Goal: Information Seeking & Learning: Check status

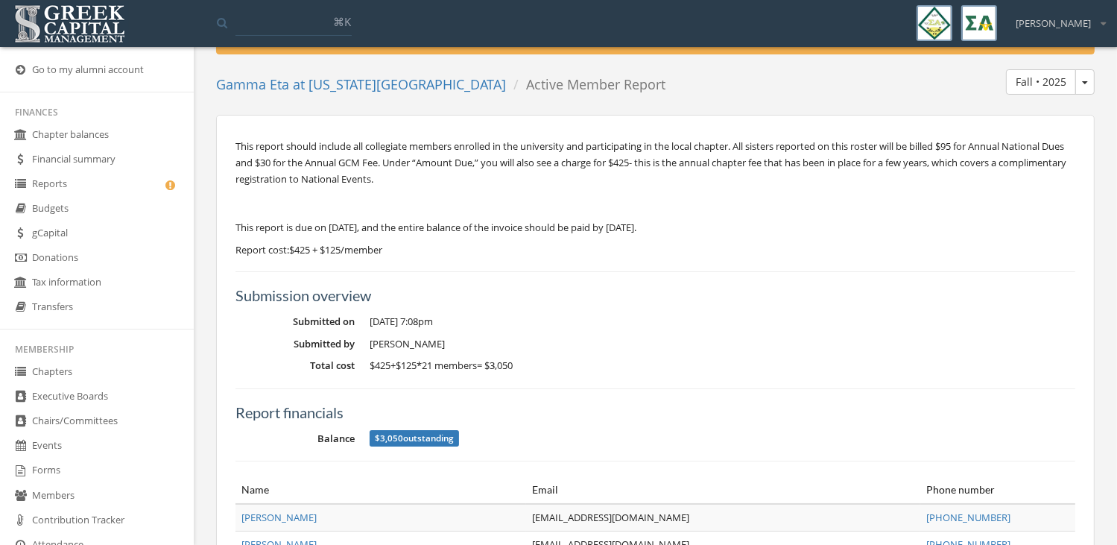
scroll to position [36, 0]
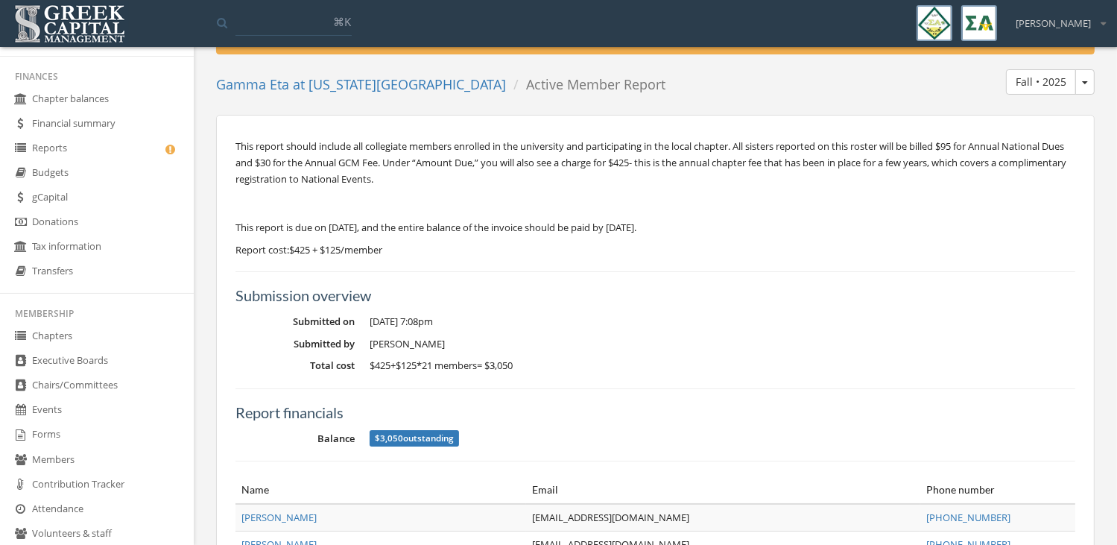
click at [63, 152] on link "Reports" at bounding box center [97, 148] width 194 height 25
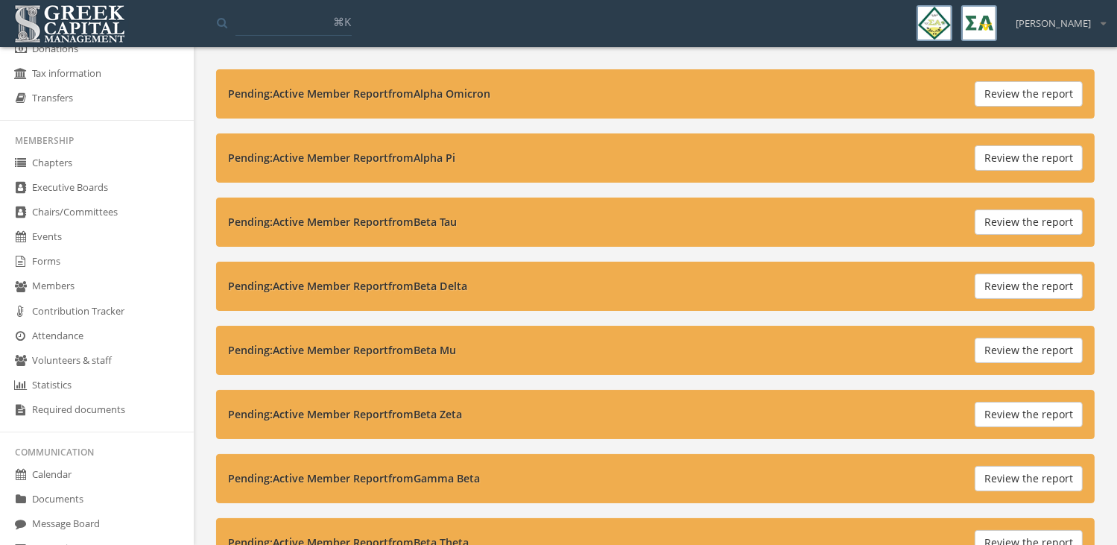
scroll to position [209, 0]
click at [82, 260] on link "Forms" at bounding box center [97, 262] width 194 height 25
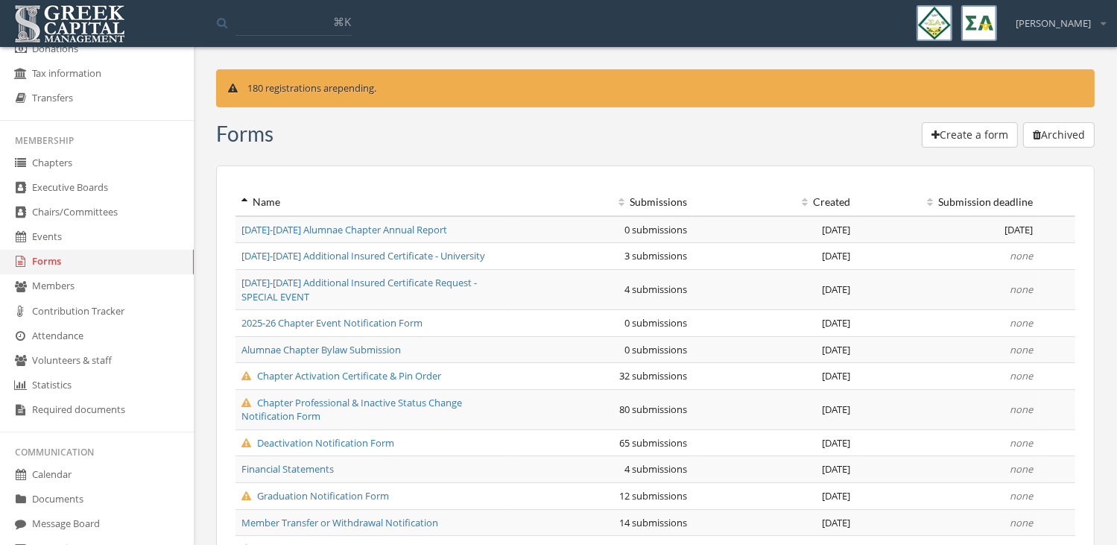
click at [345, 378] on span "Chapter Activation Certificate & Pin Order" at bounding box center [341, 375] width 200 height 13
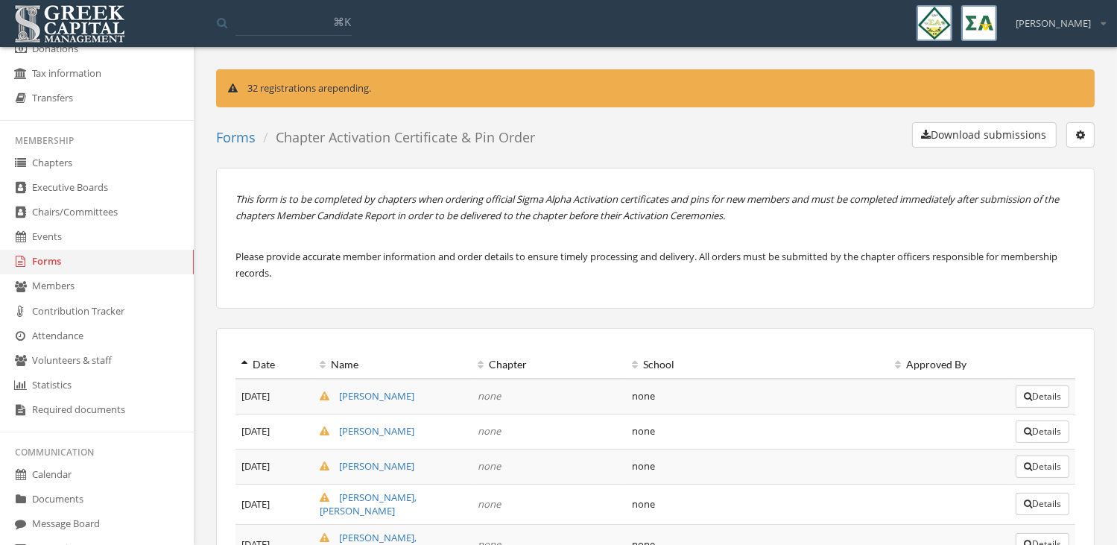
click at [1023, 392] on icon "button" at bounding box center [1027, 396] width 8 height 9
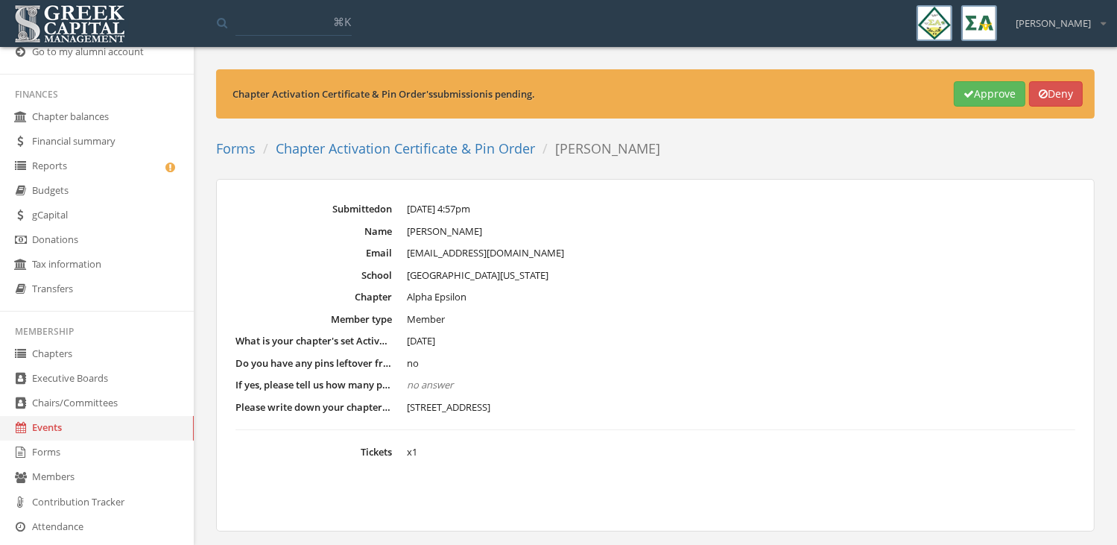
scroll to position [14, 0]
click at [95, 175] on link "Reports" at bounding box center [97, 170] width 194 height 25
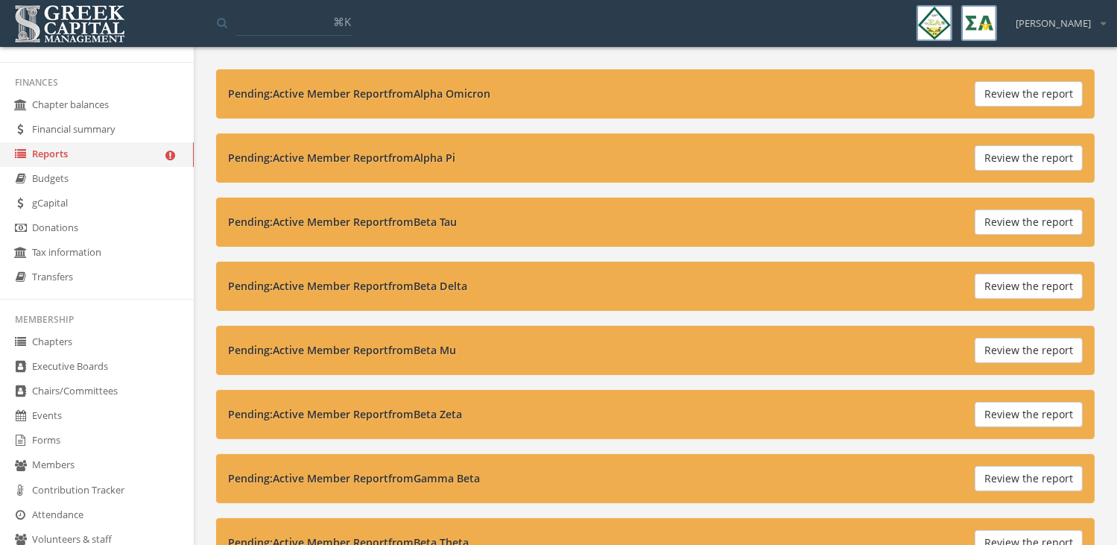
scroll to position [31, 0]
click at [113, 337] on link "Chapters" at bounding box center [97, 340] width 194 height 25
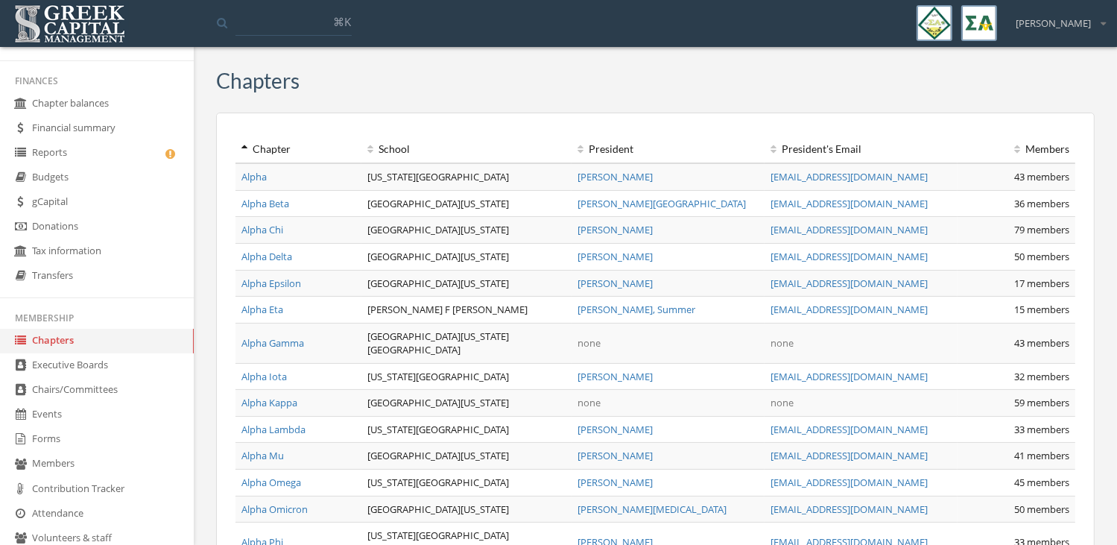
click at [366, 229] on td "[GEOGRAPHIC_DATA][US_STATE]" at bounding box center [466, 230] width 210 height 27
drag, startPoint x: 366, startPoint y: 229, endPoint x: 377, endPoint y: 229, distance: 10.4
click at [377, 229] on td "[GEOGRAPHIC_DATA][US_STATE]" at bounding box center [466, 230] width 210 height 27
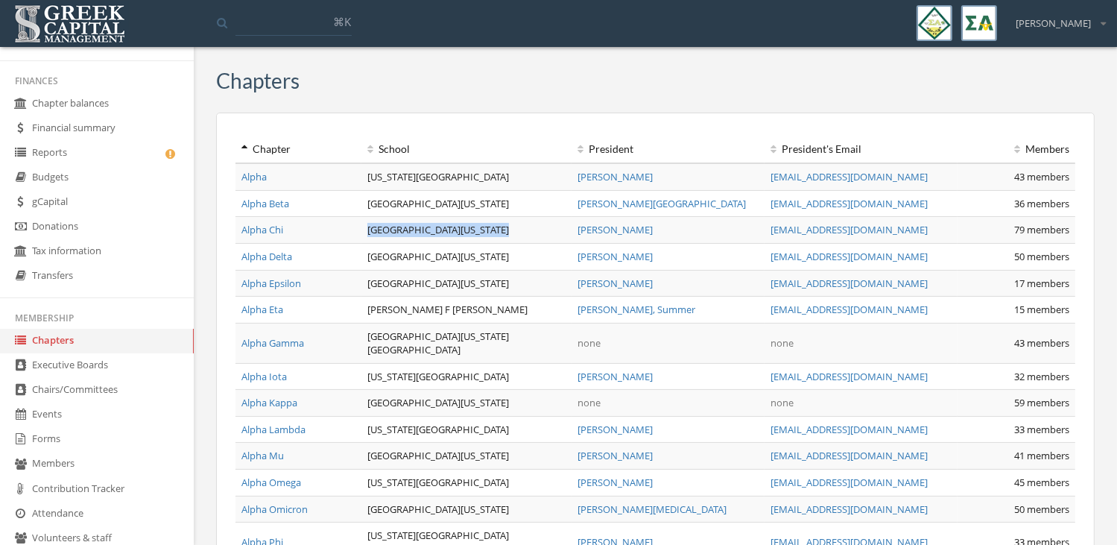
click at [377, 229] on td "[GEOGRAPHIC_DATA][US_STATE]" at bounding box center [466, 230] width 210 height 27
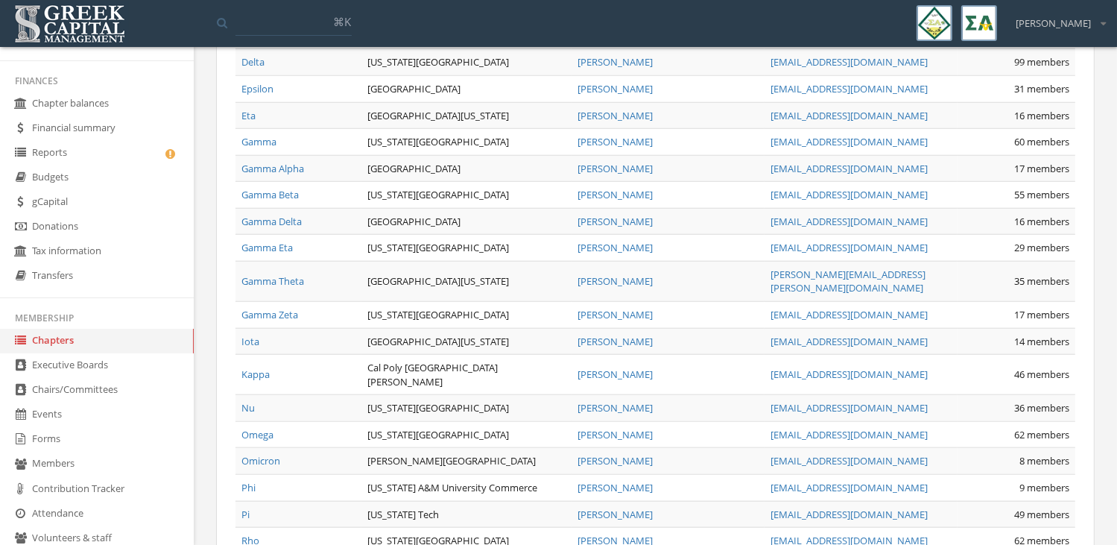
scroll to position [1424, 0]
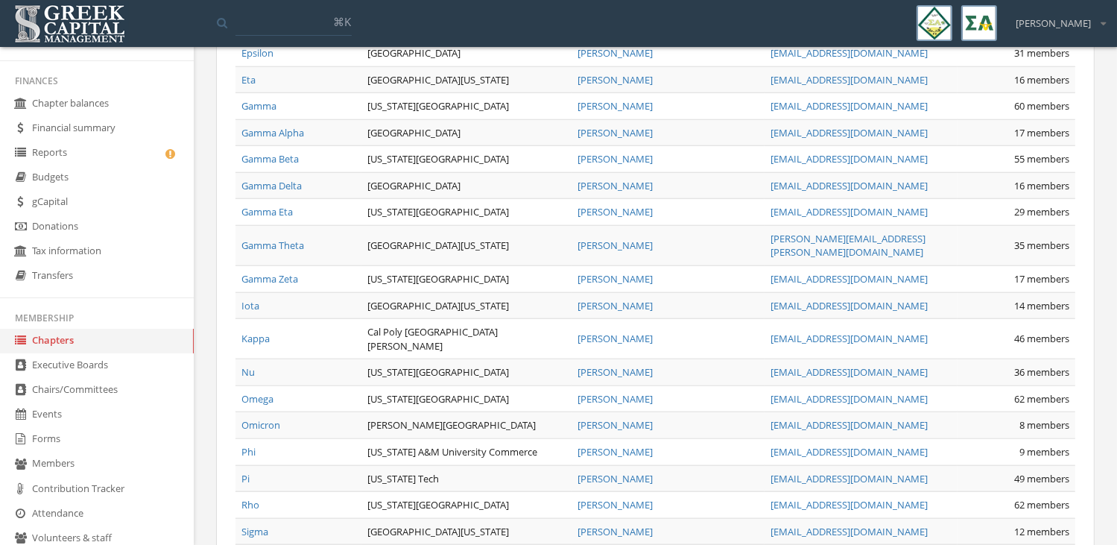
click at [274, 205] on link "Gamma Eta" at bounding box center [266, 211] width 51 height 13
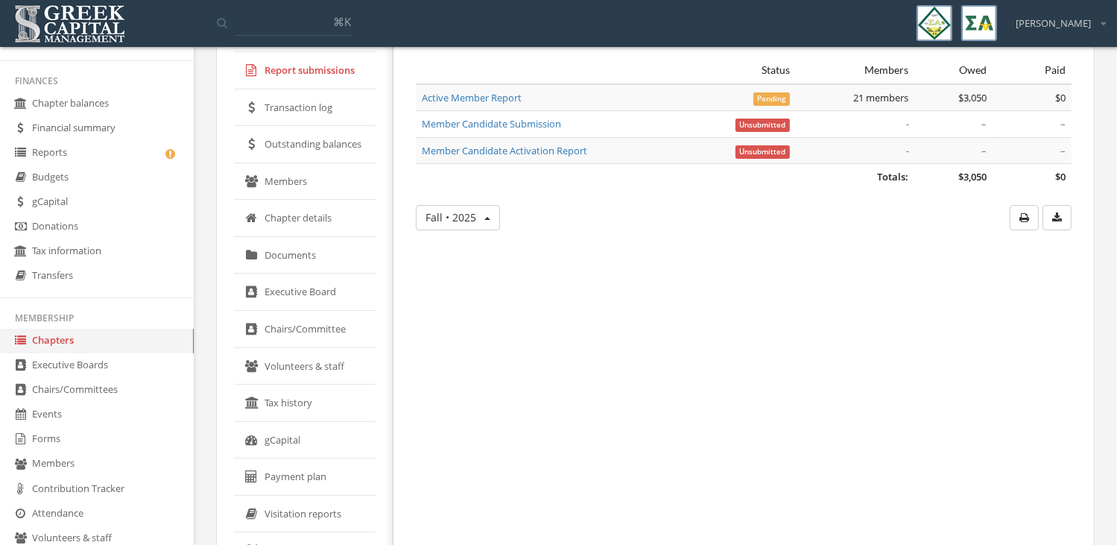
scroll to position [50, 0]
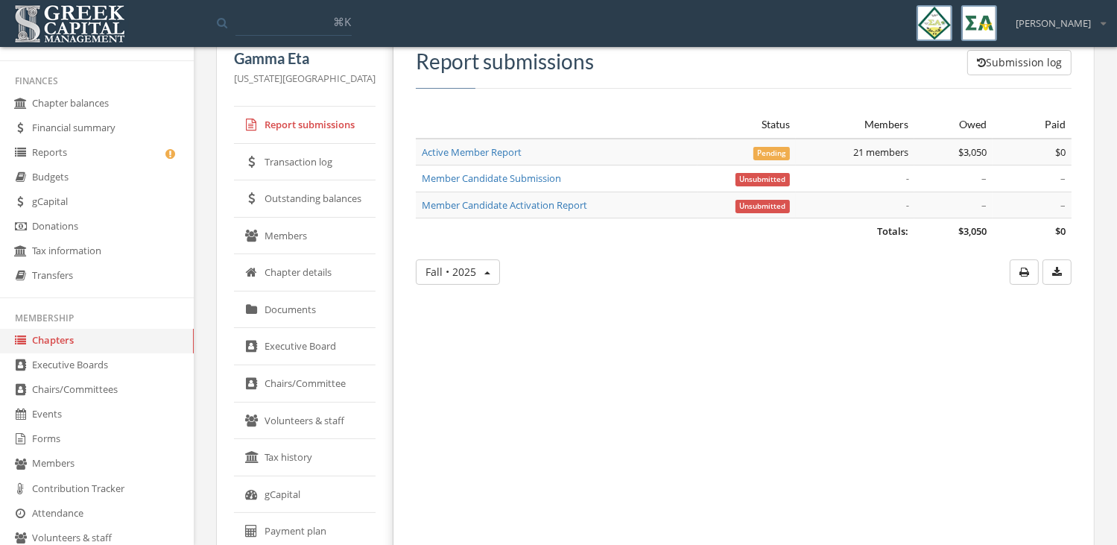
click at [328, 165] on link "Transaction log" at bounding box center [305, 162] width 142 height 37
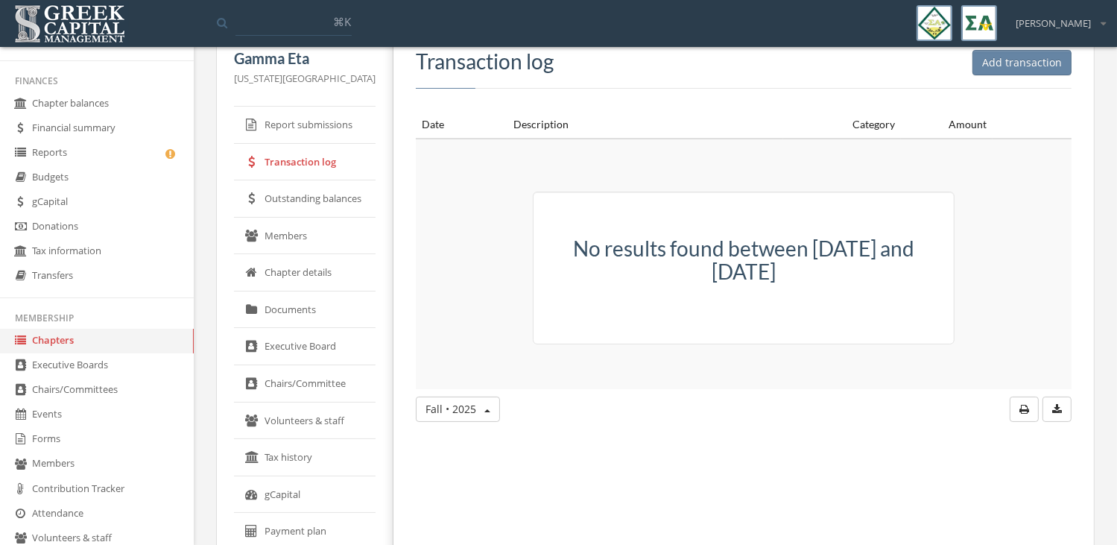
click at [325, 205] on link "Outstanding balances" at bounding box center [305, 198] width 142 height 37
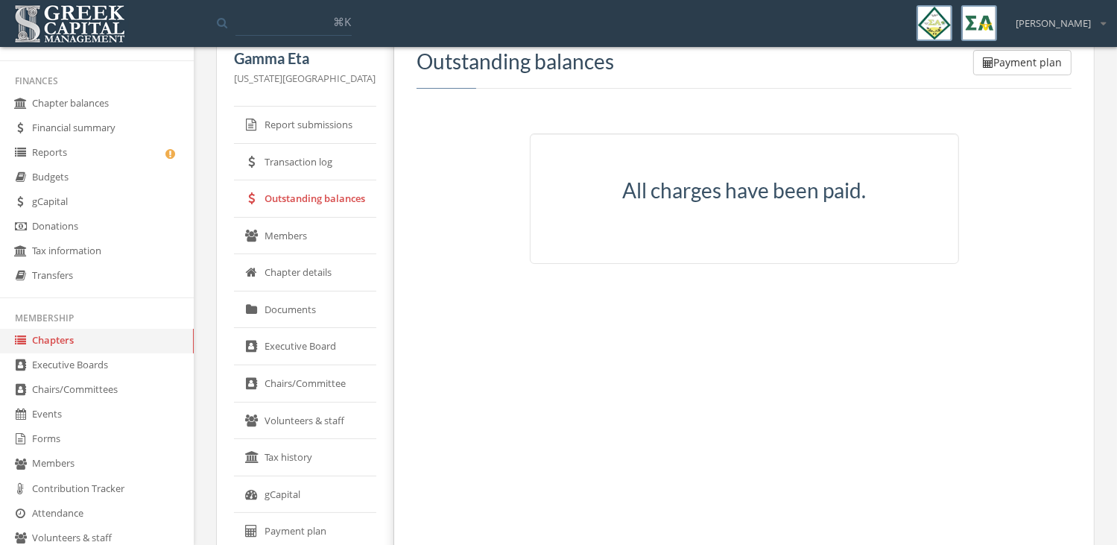
click at [325, 238] on link "Members" at bounding box center [305, 236] width 142 height 37
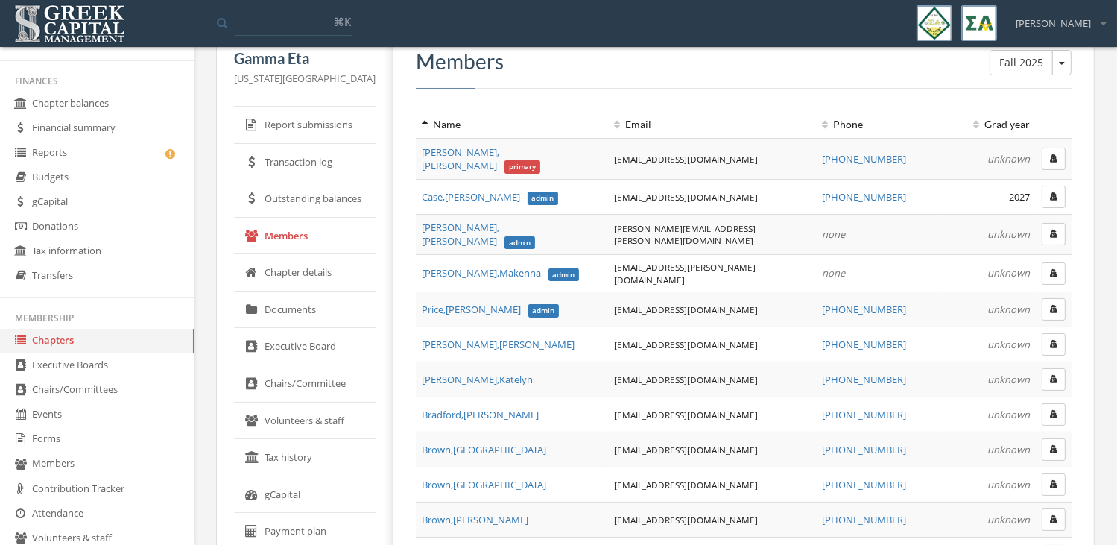
click at [323, 269] on link "Chapter details" at bounding box center [305, 272] width 142 height 37
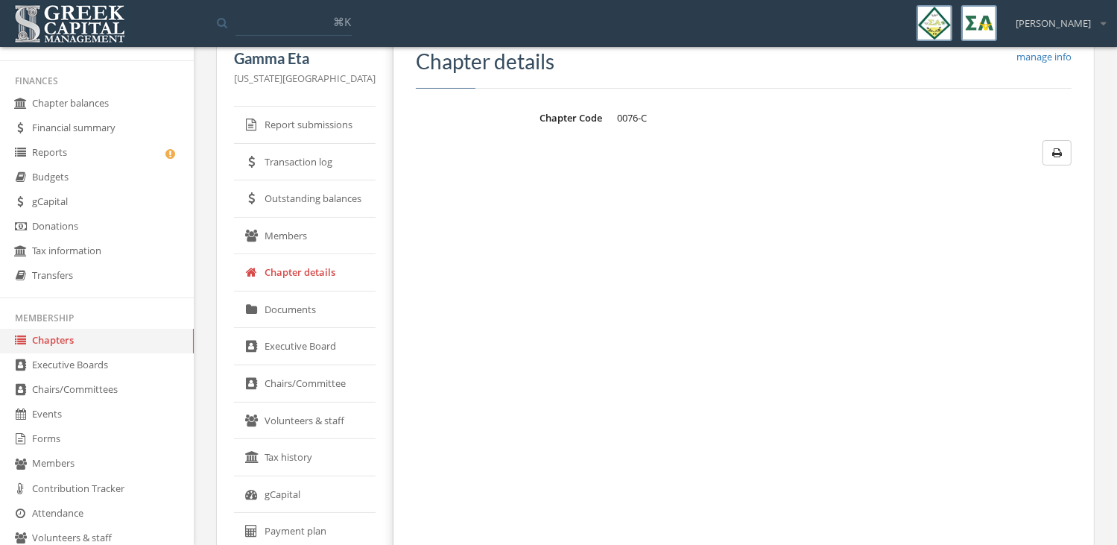
click at [307, 306] on link "Documents" at bounding box center [305, 309] width 142 height 37
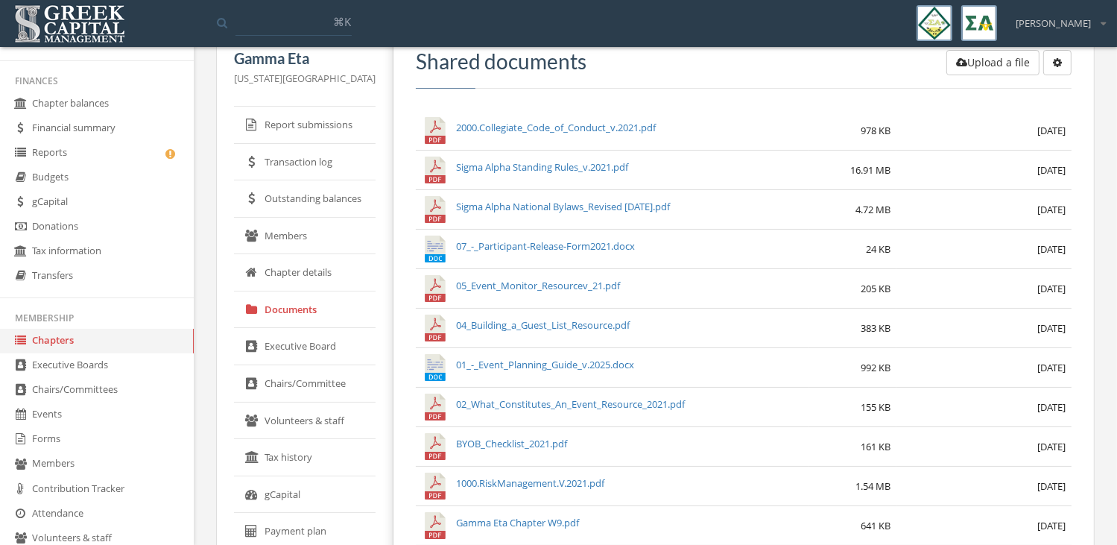
click at [307, 345] on link "Executive Board" at bounding box center [305, 346] width 142 height 37
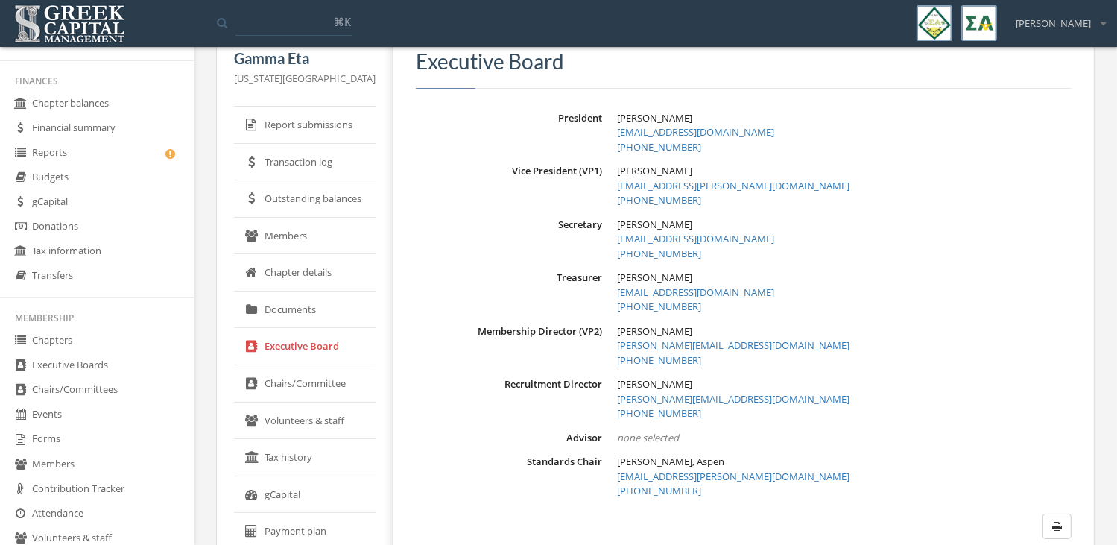
click at [314, 135] on link "Report submissions" at bounding box center [305, 125] width 142 height 37
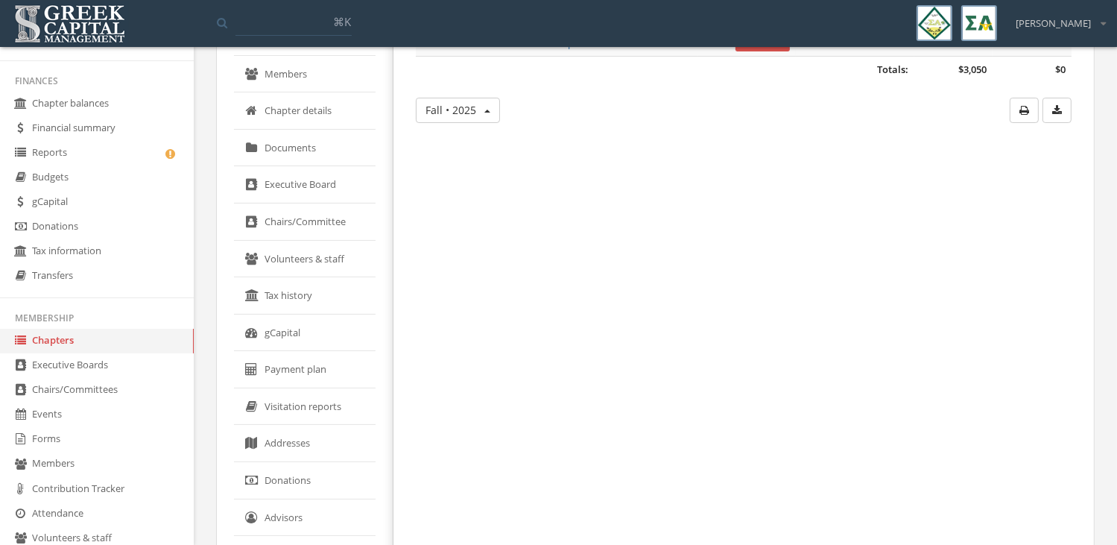
scroll to position [283, 0]
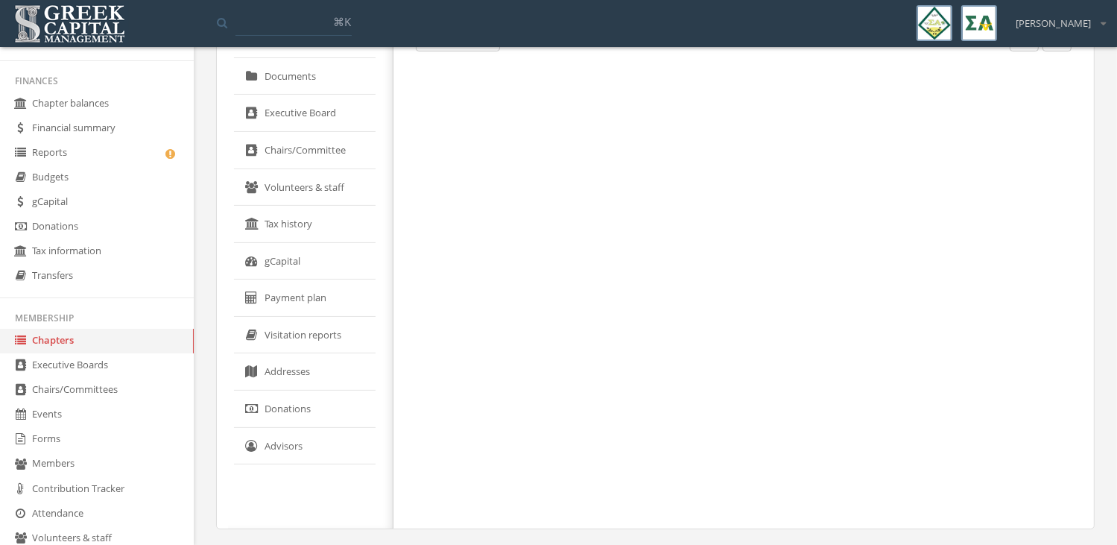
click at [314, 333] on link "Visitation reports" at bounding box center [305, 335] width 142 height 37
click at [308, 294] on link "Payment plan" at bounding box center [305, 297] width 142 height 37
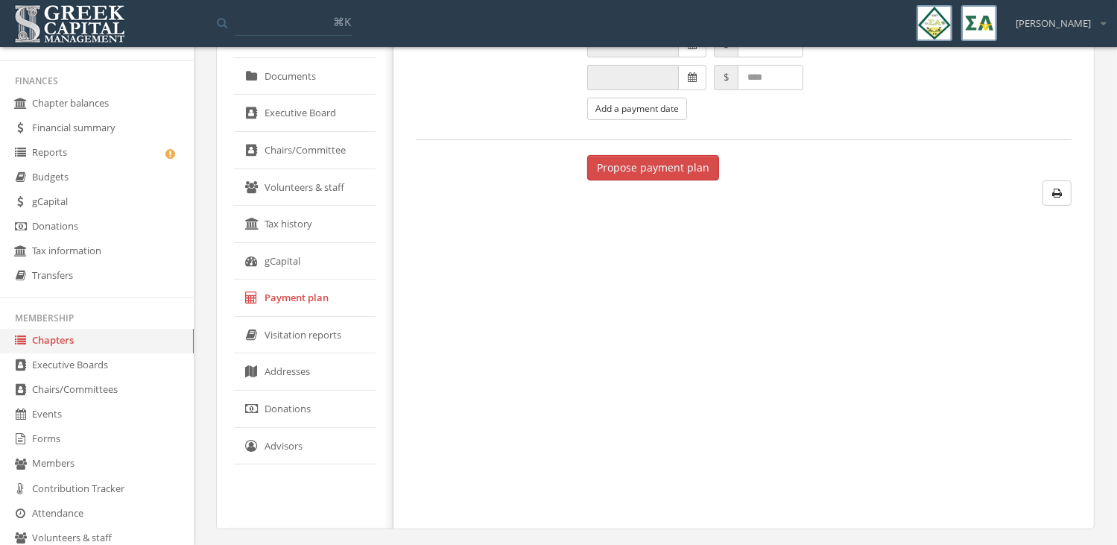
click at [308, 261] on link "gCapital" at bounding box center [305, 261] width 142 height 37
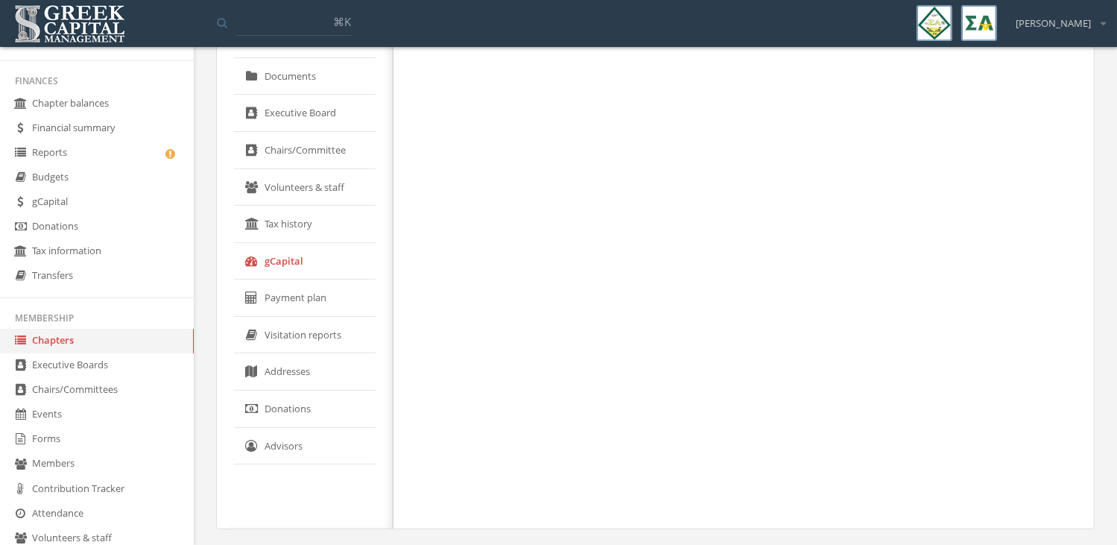
click at [309, 228] on link "Tax history" at bounding box center [305, 224] width 142 height 37
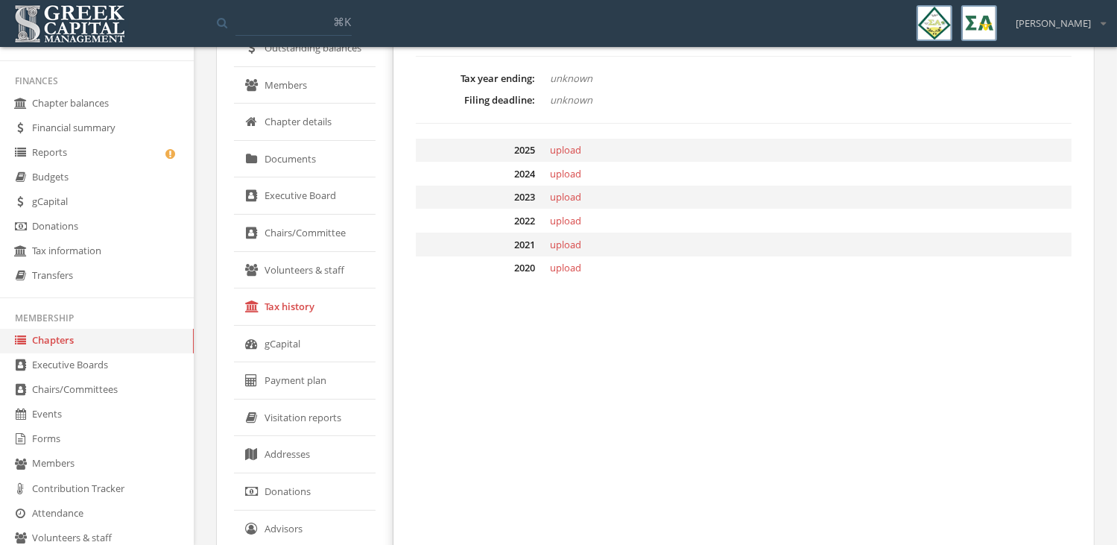
scroll to position [191, 0]
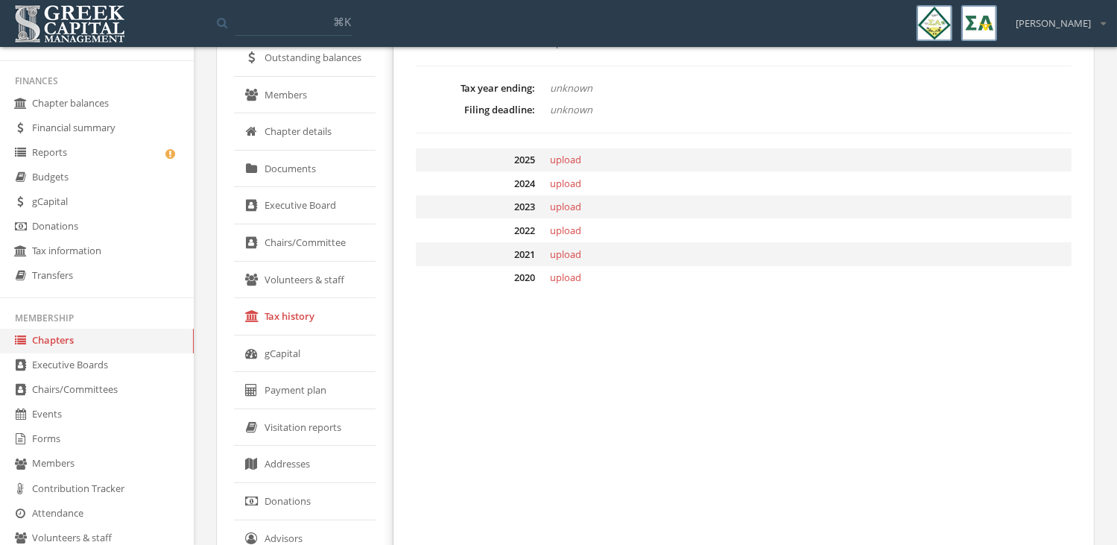
click at [306, 276] on link "Volunteers & staff" at bounding box center [305, 279] width 142 height 37
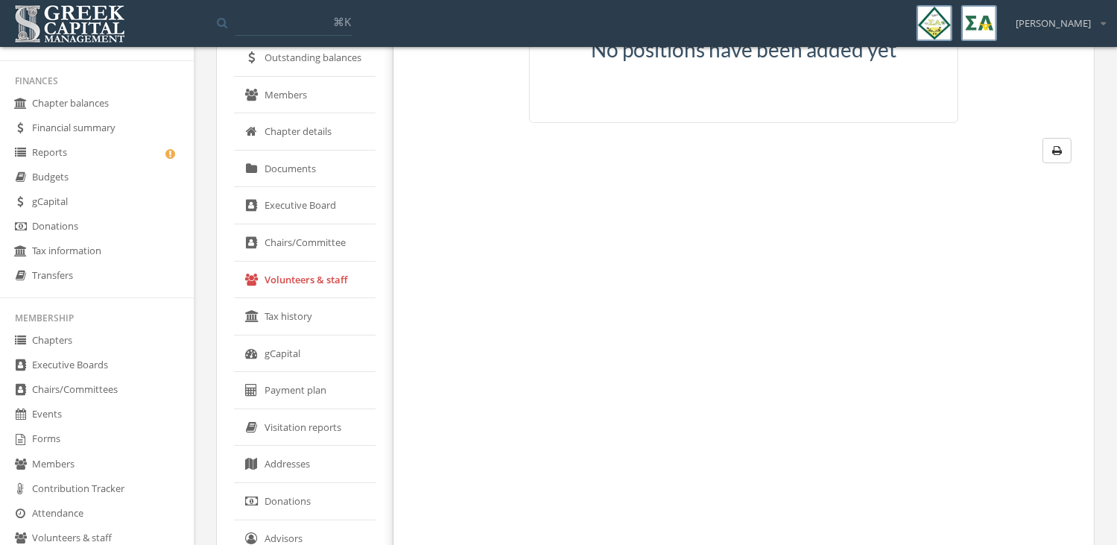
click at [308, 232] on link "Chairs/Committee" at bounding box center [305, 242] width 142 height 37
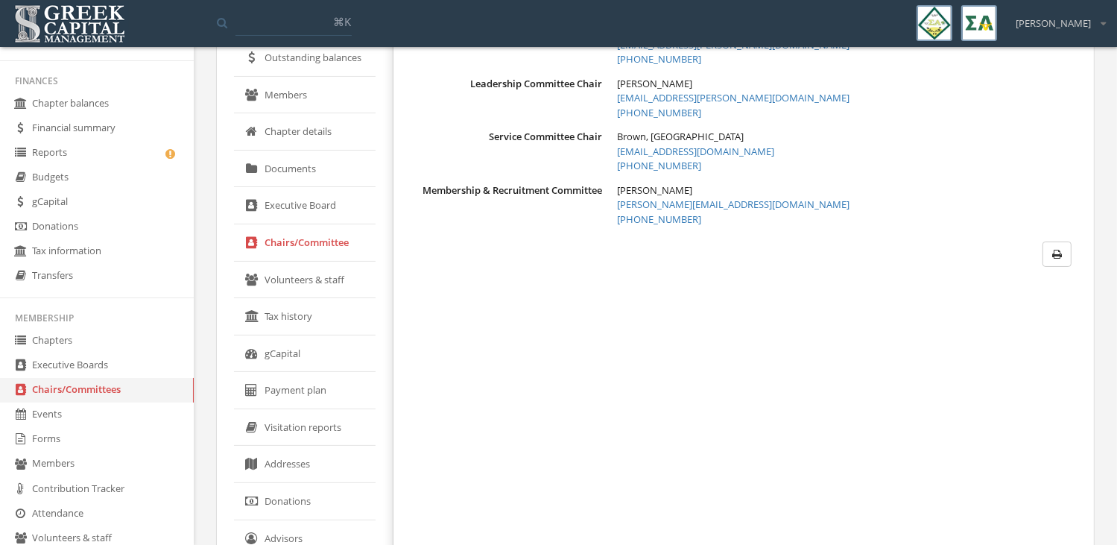
click at [311, 211] on link "Executive Board" at bounding box center [305, 205] width 142 height 37
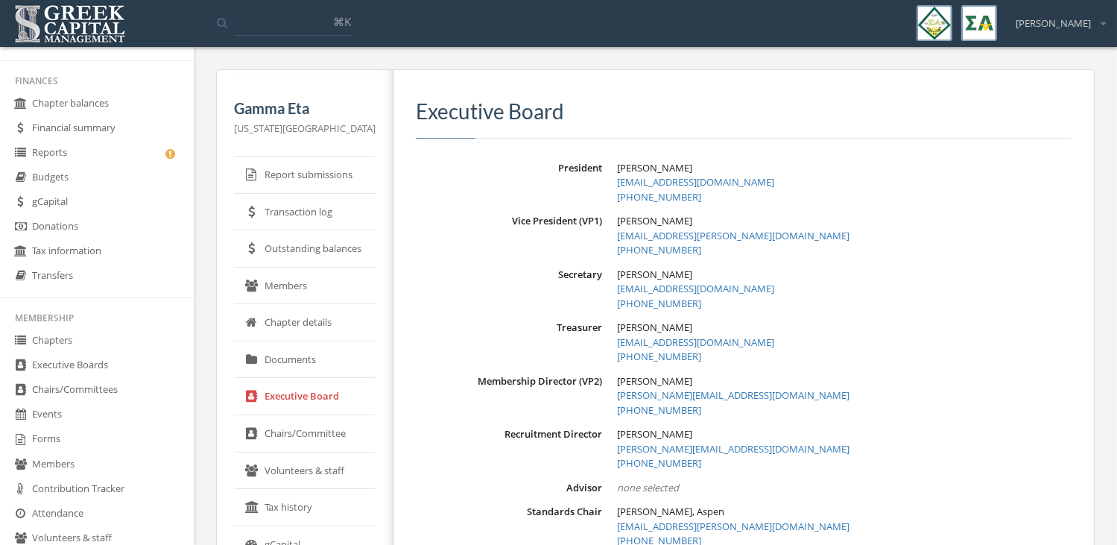
click at [286, 355] on link "Documents" at bounding box center [305, 359] width 142 height 37
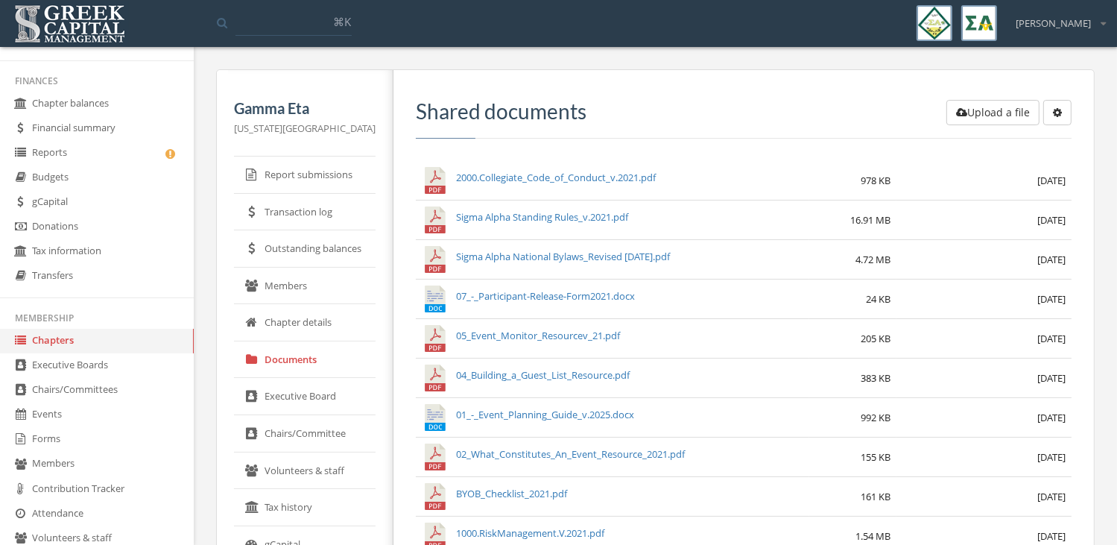
click at [291, 321] on link "Chapter details" at bounding box center [305, 322] width 142 height 37
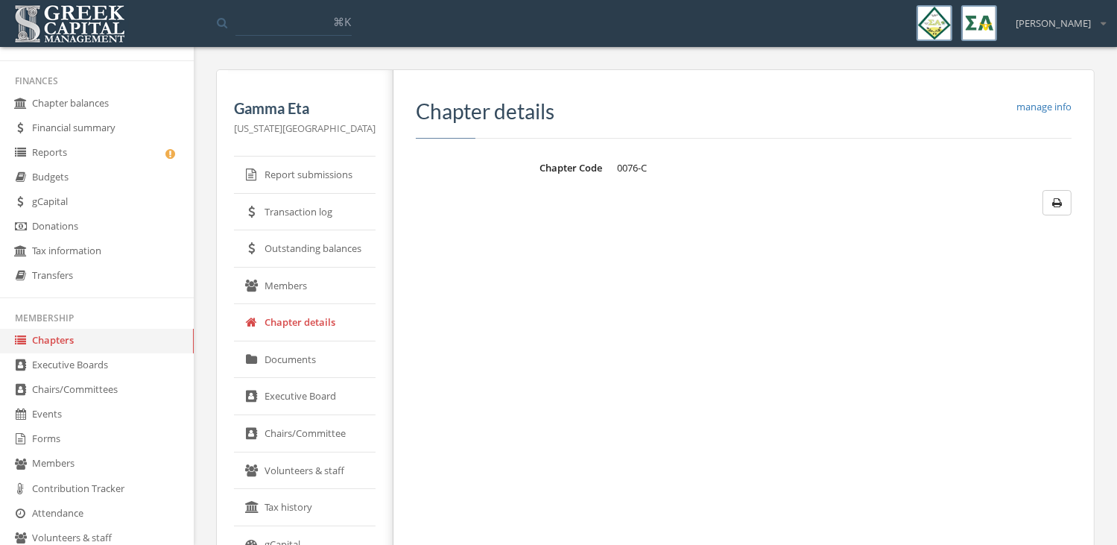
click at [295, 285] on link "Members" at bounding box center [305, 285] width 142 height 37
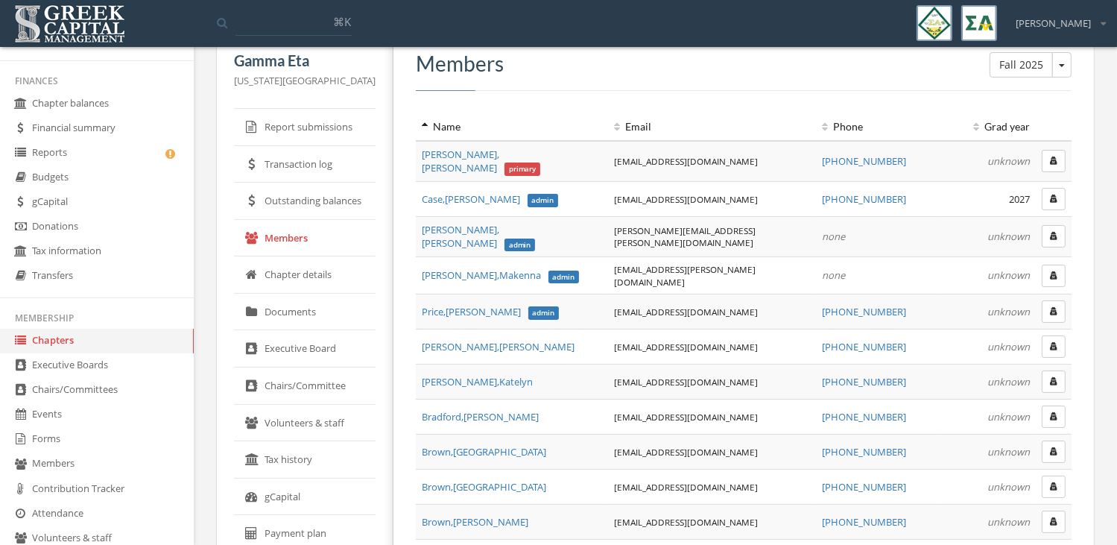
scroll to position [36, 0]
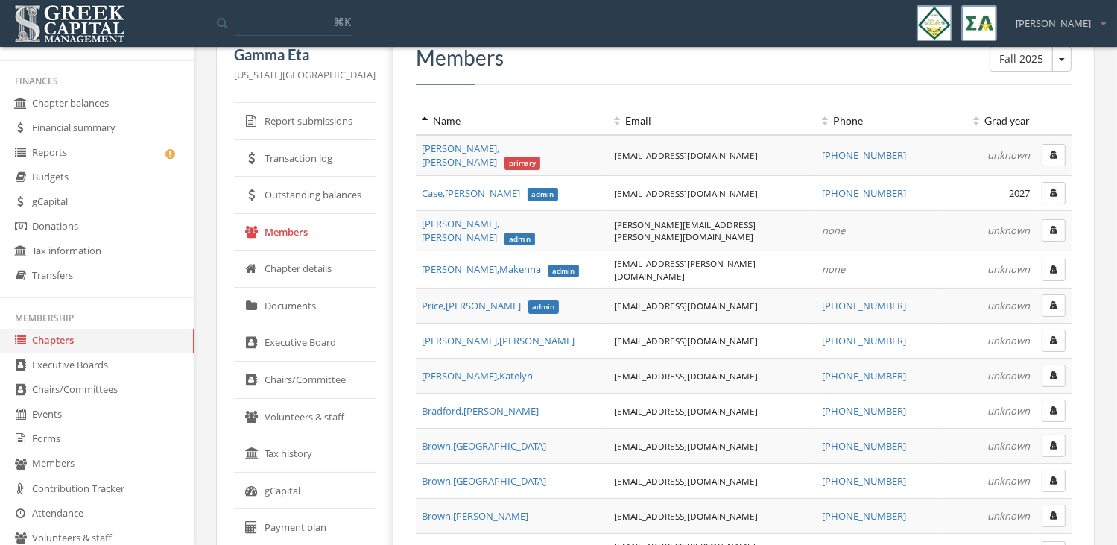
scroll to position [55, 0]
click at [666, 60] on h3 "Members" at bounding box center [744, 56] width 656 height 23
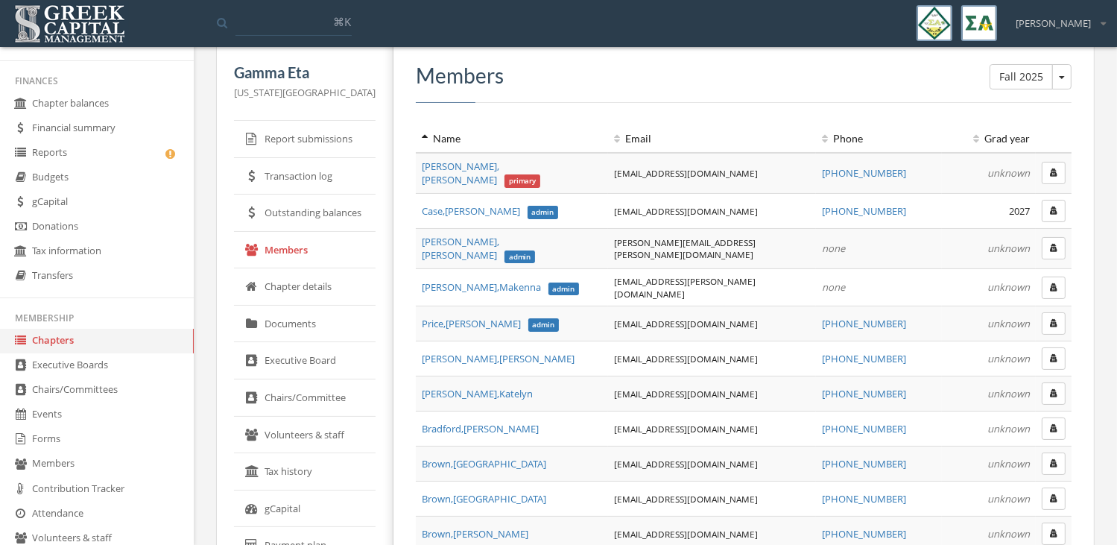
scroll to position [0, 0]
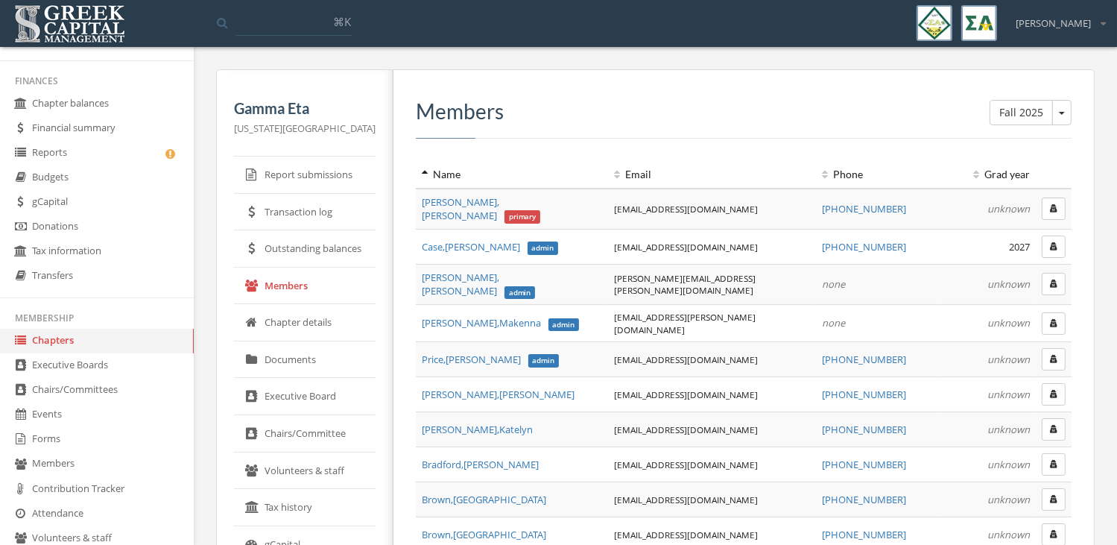
click at [328, 170] on link "Report submissions" at bounding box center [305, 174] width 142 height 37
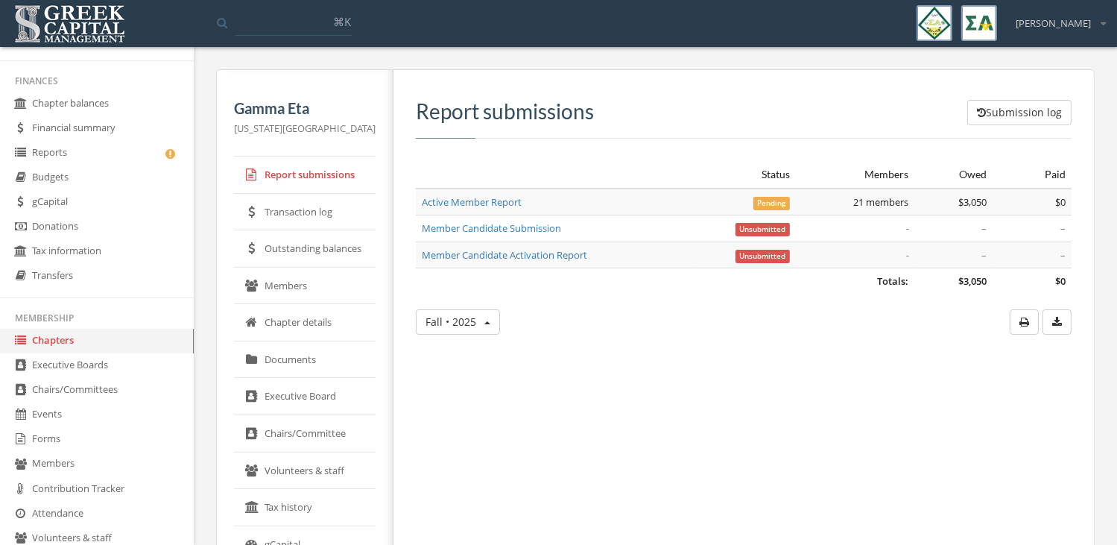
click at [515, 231] on link "Member Candidate Submission" at bounding box center [491, 227] width 139 height 13
click at [489, 195] on link "Active Member Report" at bounding box center [472, 201] width 100 height 13
click at [892, 200] on span "21 members" at bounding box center [880, 201] width 55 height 13
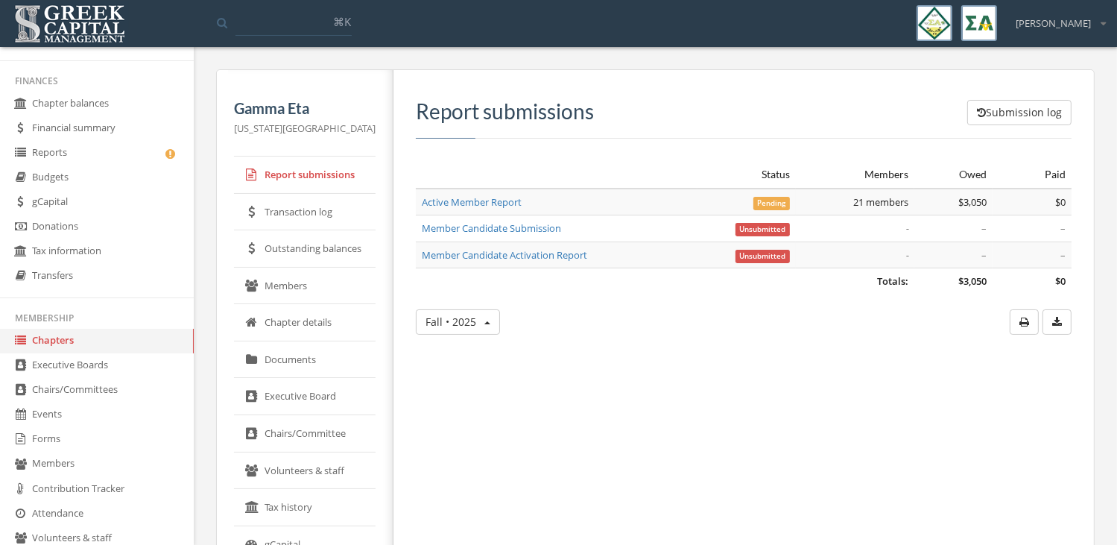
click at [763, 400] on div "Submission log Report submissions Status Members Owed Paid Totals: $3,050 $0 Ac…" at bounding box center [737, 440] width 689 height 741
click at [480, 228] on link "Member Candidate Submission" at bounding box center [491, 227] width 139 height 13
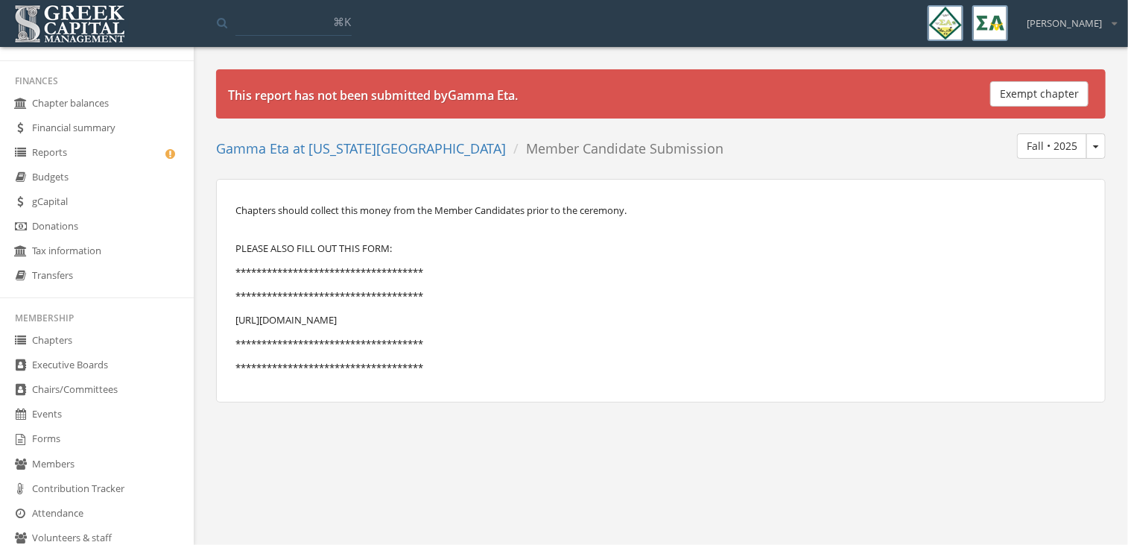
click at [357, 150] on link "Gamma Eta at [US_STATE][GEOGRAPHIC_DATA]" at bounding box center [361, 148] width 290 height 18
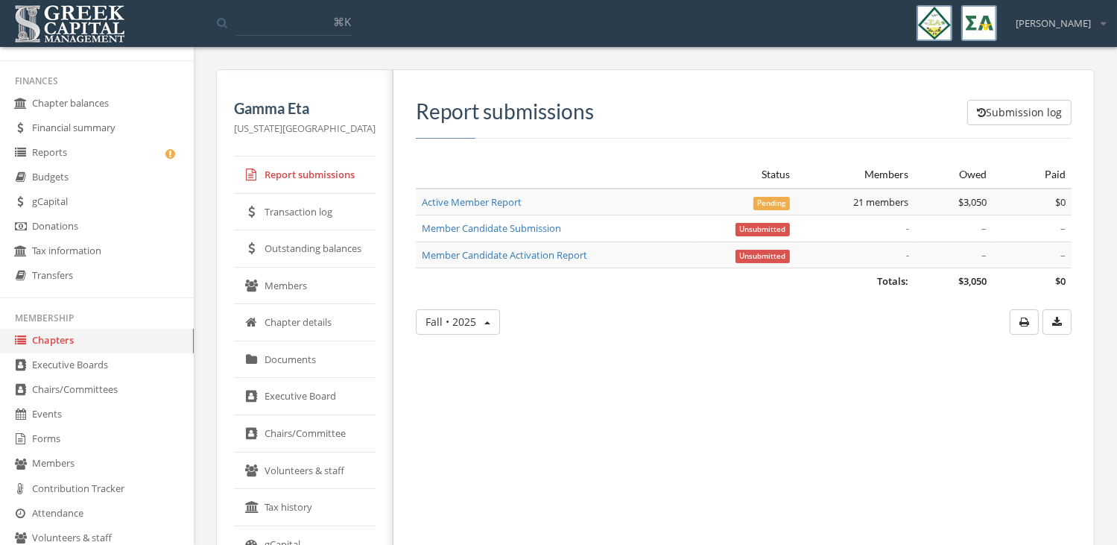
click at [527, 227] on link "Member Candidate Submission" at bounding box center [491, 227] width 139 height 13
click at [488, 200] on link "Active Member Report" at bounding box center [472, 201] width 100 height 13
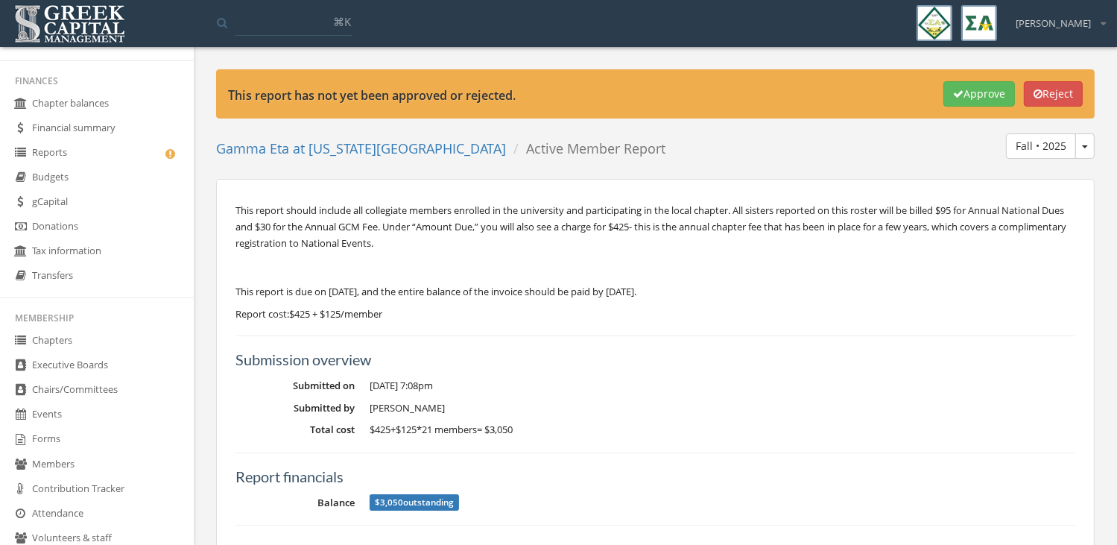
click at [334, 156] on link "Gamma Eta at [US_STATE][GEOGRAPHIC_DATA]" at bounding box center [361, 148] width 290 height 18
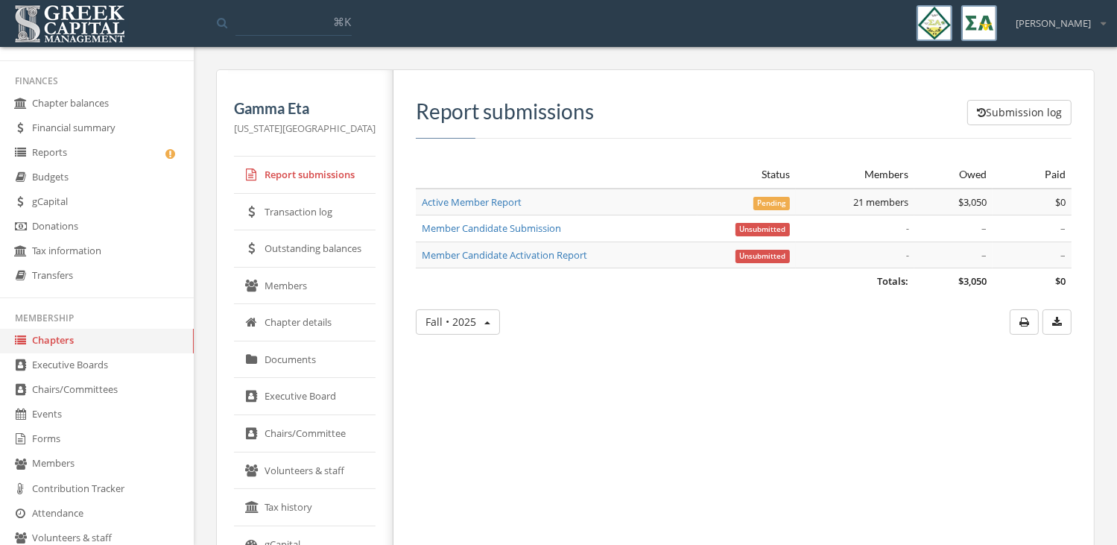
click at [497, 227] on link "Member Candidate Submission" at bounding box center [491, 227] width 139 height 13
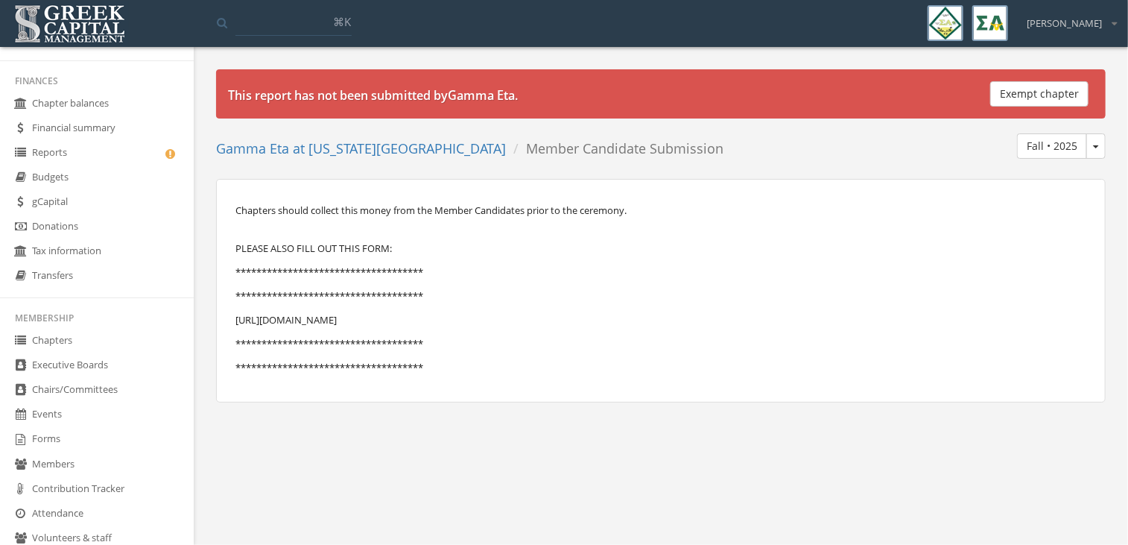
click at [383, 151] on link "Gamma Eta at [US_STATE][GEOGRAPHIC_DATA]" at bounding box center [361, 148] width 290 height 18
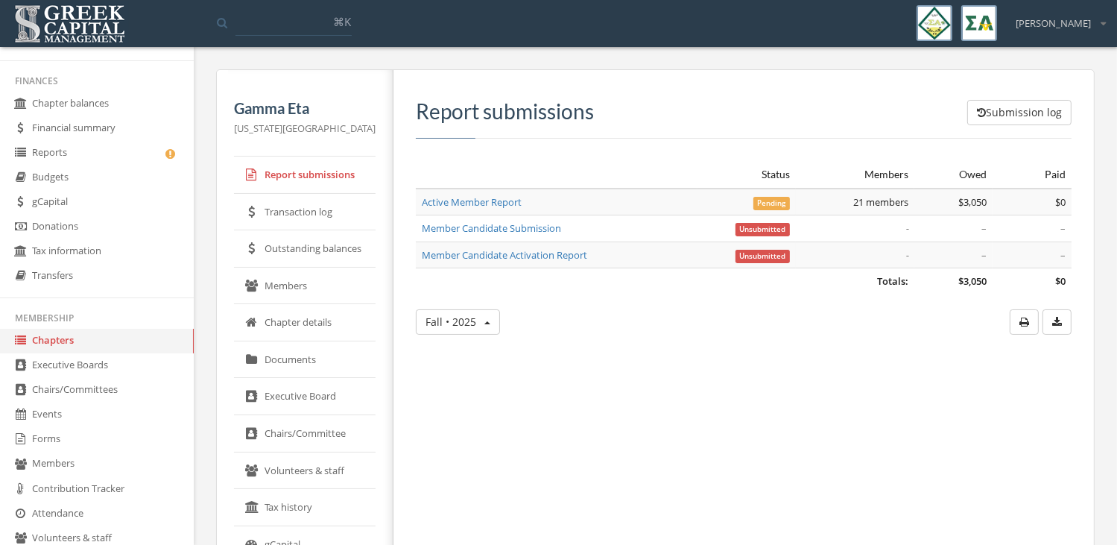
click at [610, 352] on div "Submission log Report submissions Status Members Owed Paid Totals: $3,050 $0 Ac…" at bounding box center [737, 440] width 689 height 741
click at [507, 204] on link "Active Member Report" at bounding box center [472, 201] width 100 height 13
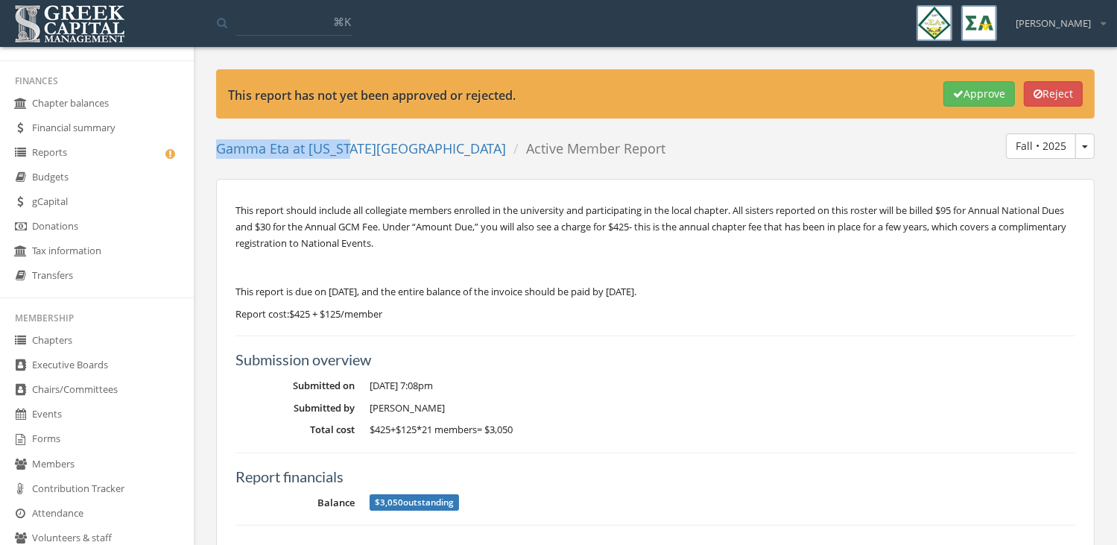
drag, startPoint x: 348, startPoint y: 133, endPoint x: 351, endPoint y: 154, distance: 21.8
click at [351, 154] on ol "Gamma Eta at [US_STATE][GEOGRAPHIC_DATA] Active Member Report" at bounding box center [446, 148] width 460 height 31
click at [351, 154] on link "Gamma Eta at [US_STATE][GEOGRAPHIC_DATA]" at bounding box center [361, 148] width 290 height 18
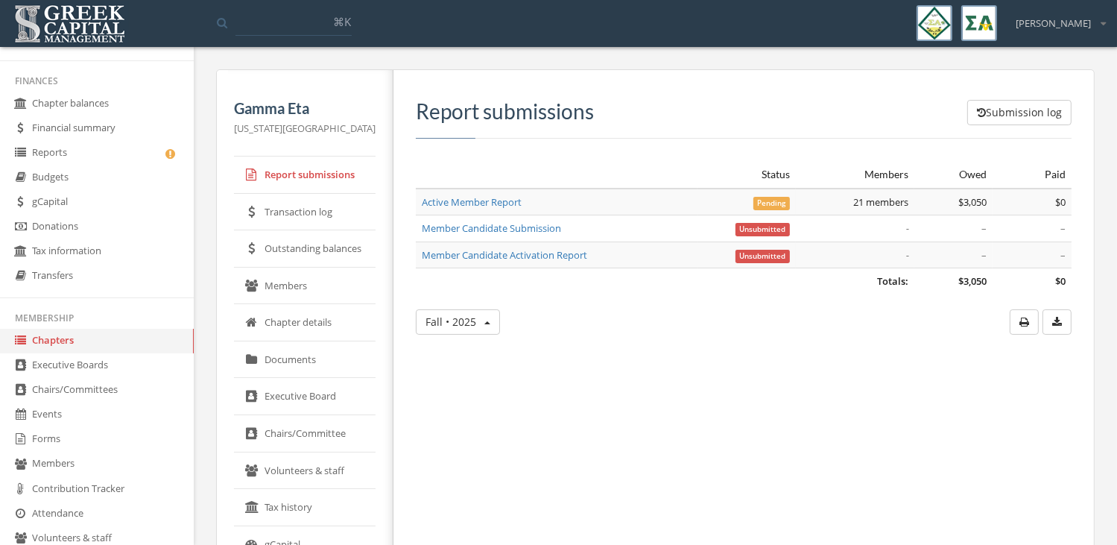
click at [324, 217] on link "Transaction log" at bounding box center [305, 212] width 142 height 37
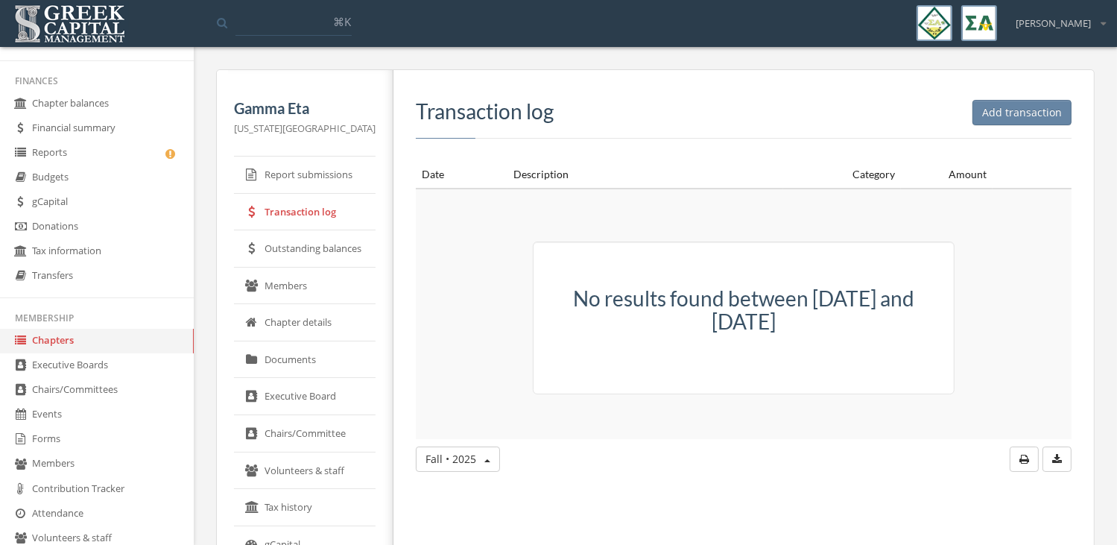
click at [321, 165] on link "Report submissions" at bounding box center [305, 174] width 142 height 37
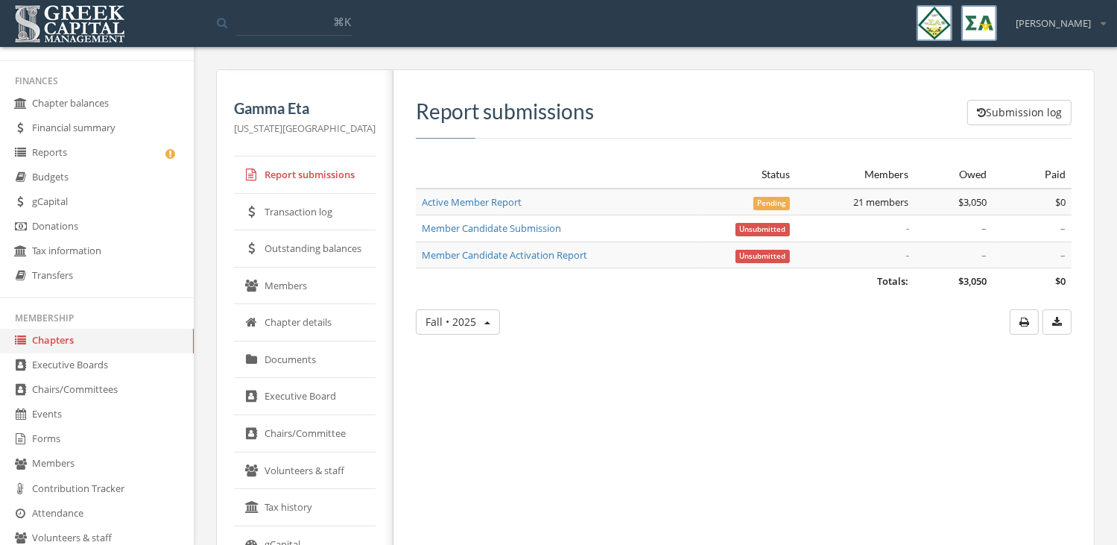
click at [509, 202] on link "Active Member Report" at bounding box center [472, 201] width 100 height 13
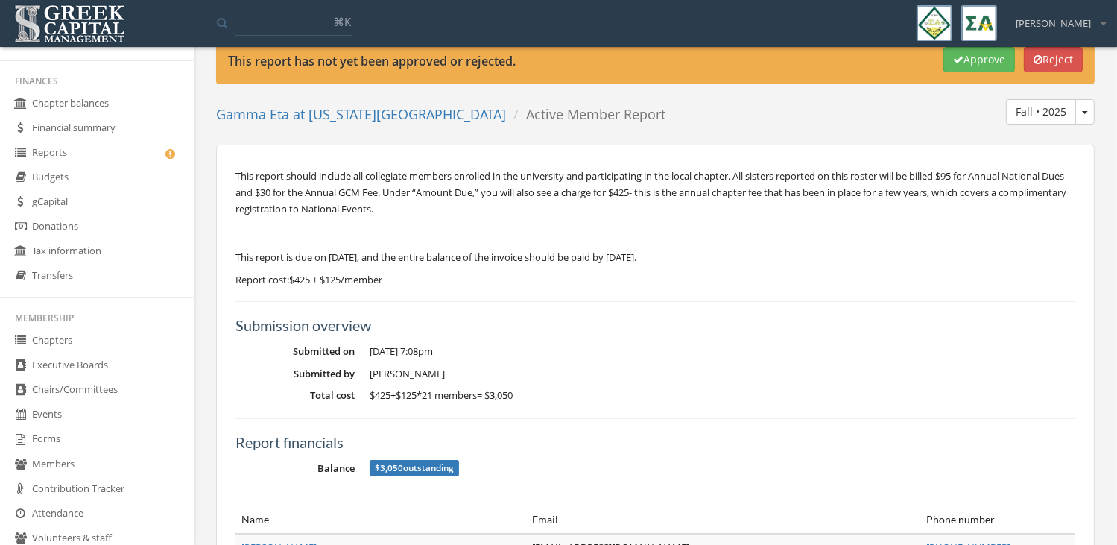
scroll to position [32, 0]
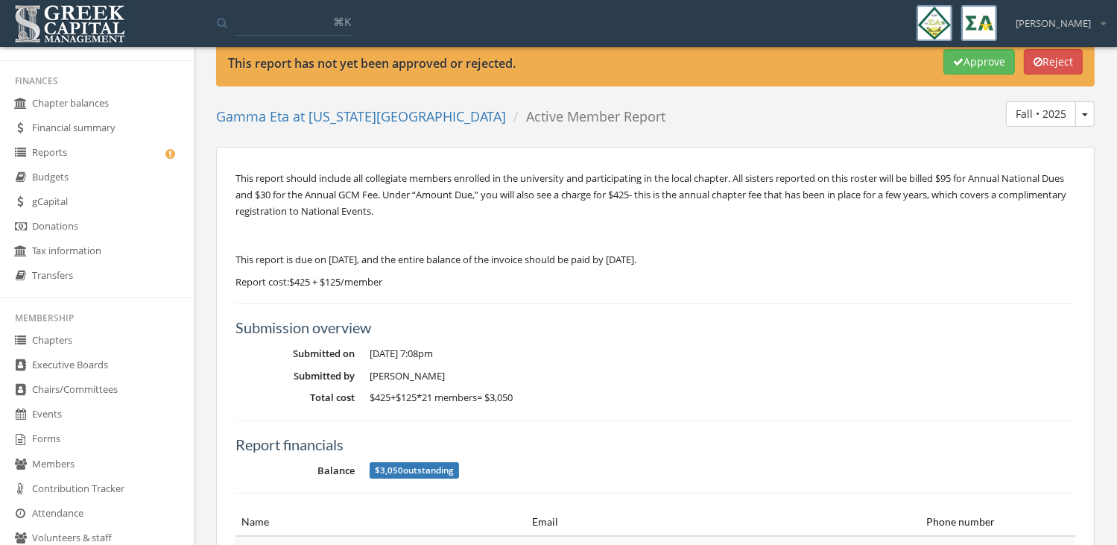
click at [367, 104] on ol "Gamma Eta at [US_STATE][GEOGRAPHIC_DATA] Active Member Report" at bounding box center [446, 116] width 460 height 31
click at [371, 112] on link "Gamma Eta at [US_STATE][GEOGRAPHIC_DATA]" at bounding box center [361, 116] width 290 height 18
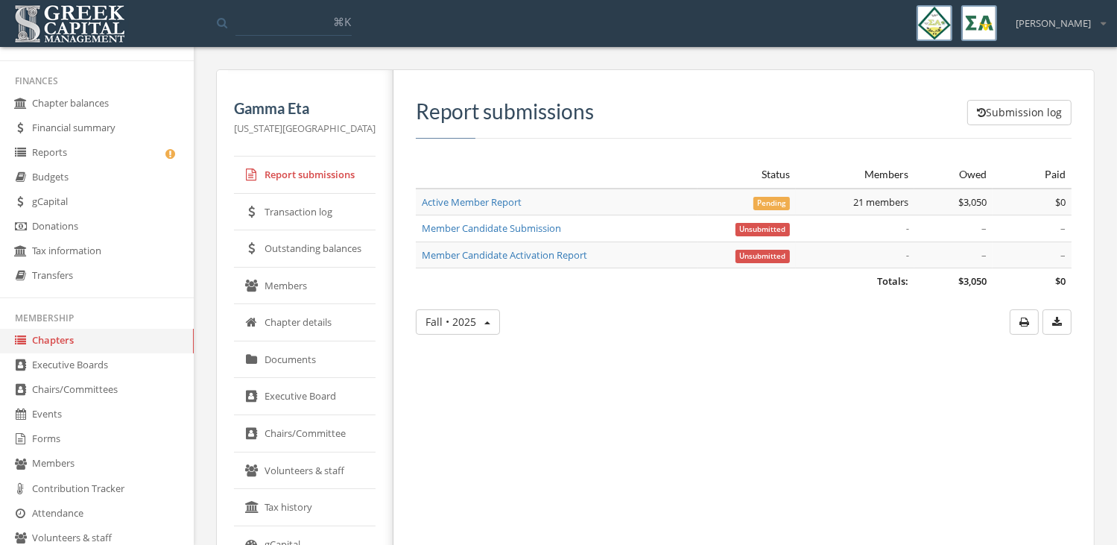
click at [558, 226] on link "Member Candidate Submission" at bounding box center [491, 227] width 139 height 13
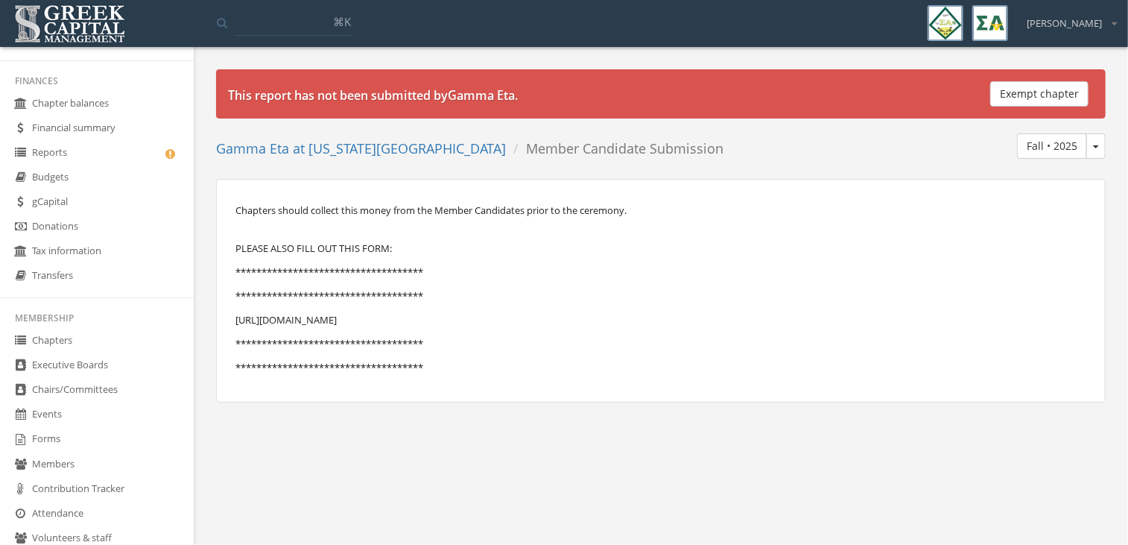
click at [302, 145] on link "Gamma Eta at [US_STATE][GEOGRAPHIC_DATA]" at bounding box center [361, 148] width 290 height 18
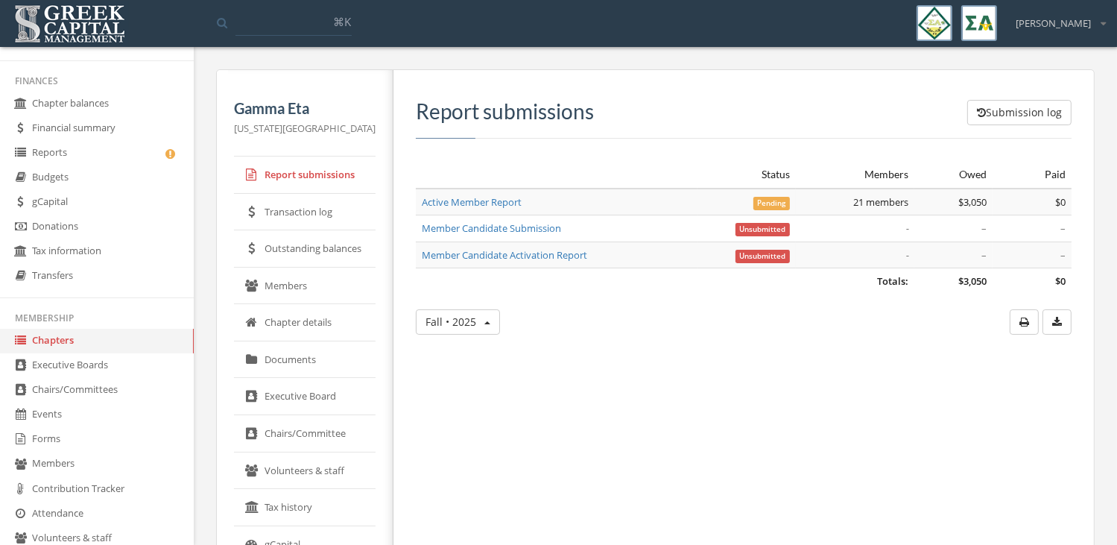
click at [510, 229] on link "Member Candidate Submission" at bounding box center [491, 227] width 139 height 13
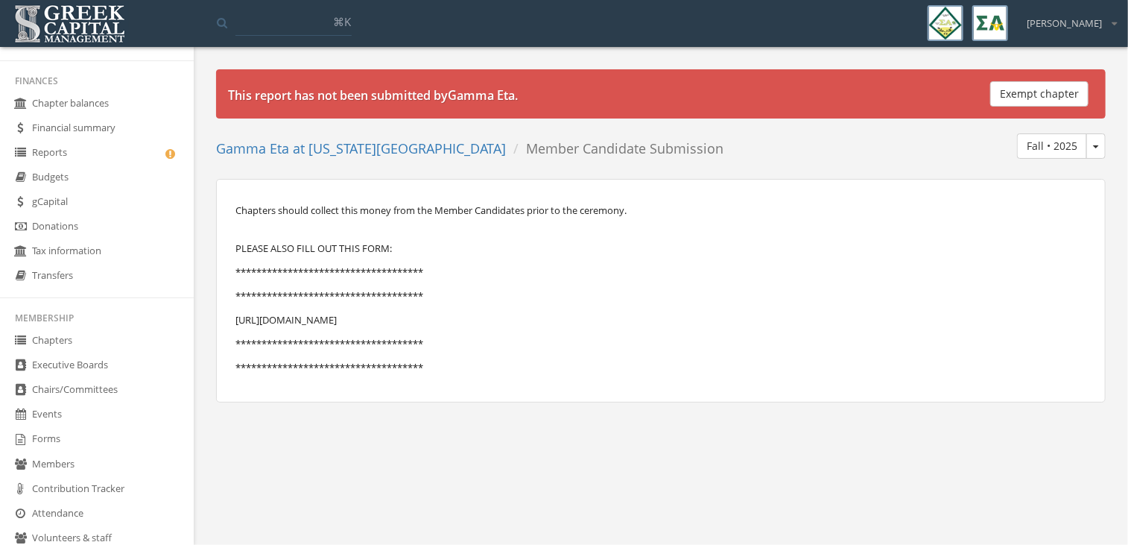
click at [101, 344] on link "Chapters" at bounding box center [97, 340] width 194 height 25
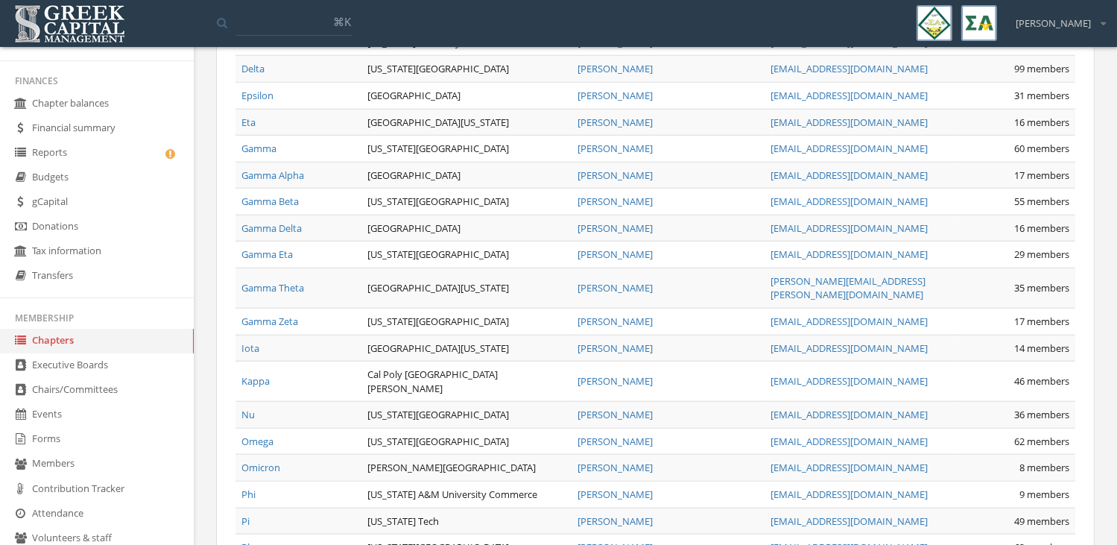
scroll to position [1381, 0]
click at [273, 248] on link "Gamma Eta" at bounding box center [266, 254] width 51 height 13
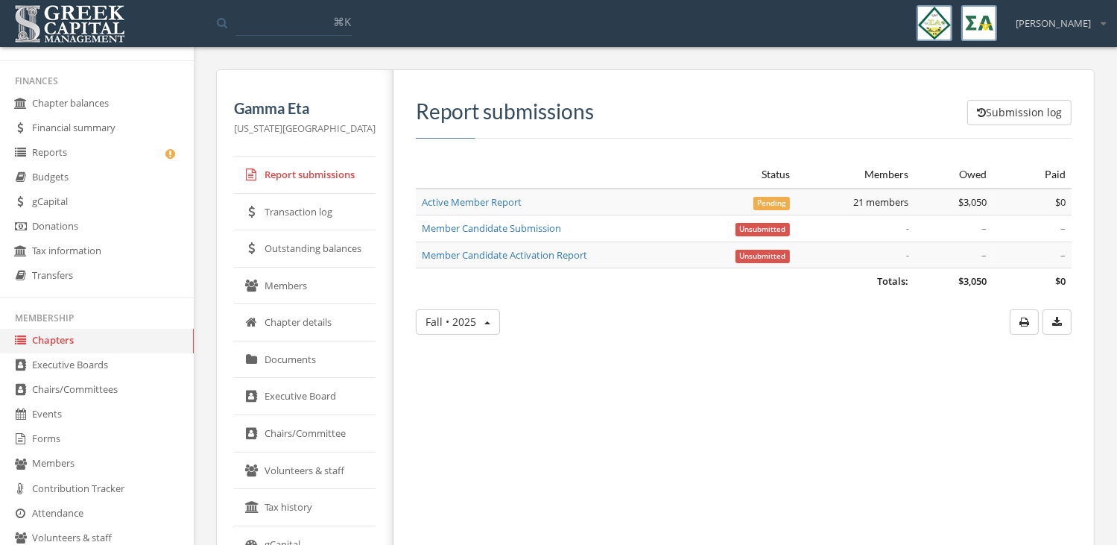
click at [319, 289] on link "Members" at bounding box center [305, 285] width 142 height 37
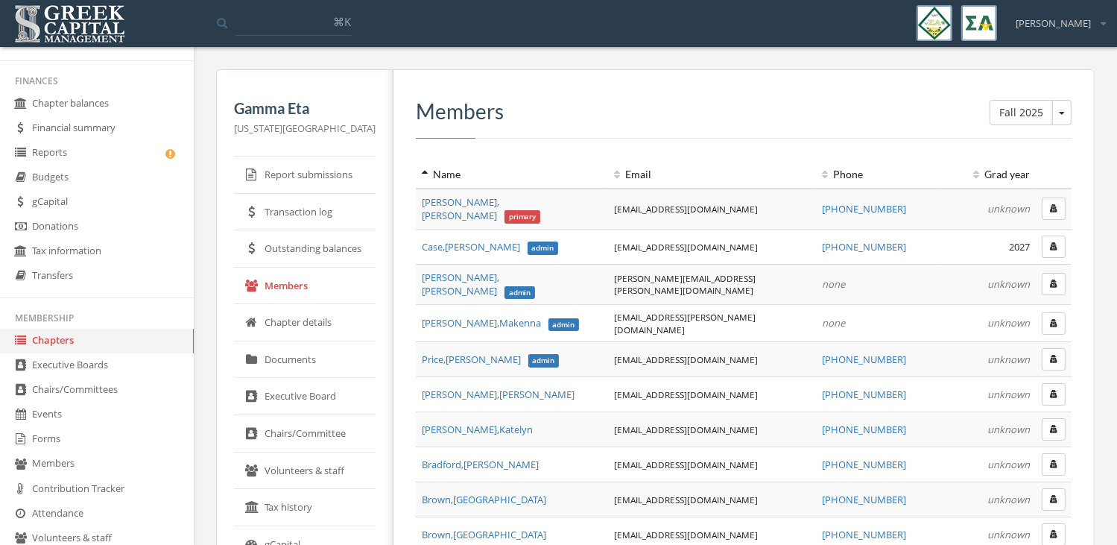
click at [1058, 203] on button "button" at bounding box center [1053, 208] width 24 height 22
